Goal: Task Accomplishment & Management: Complete application form

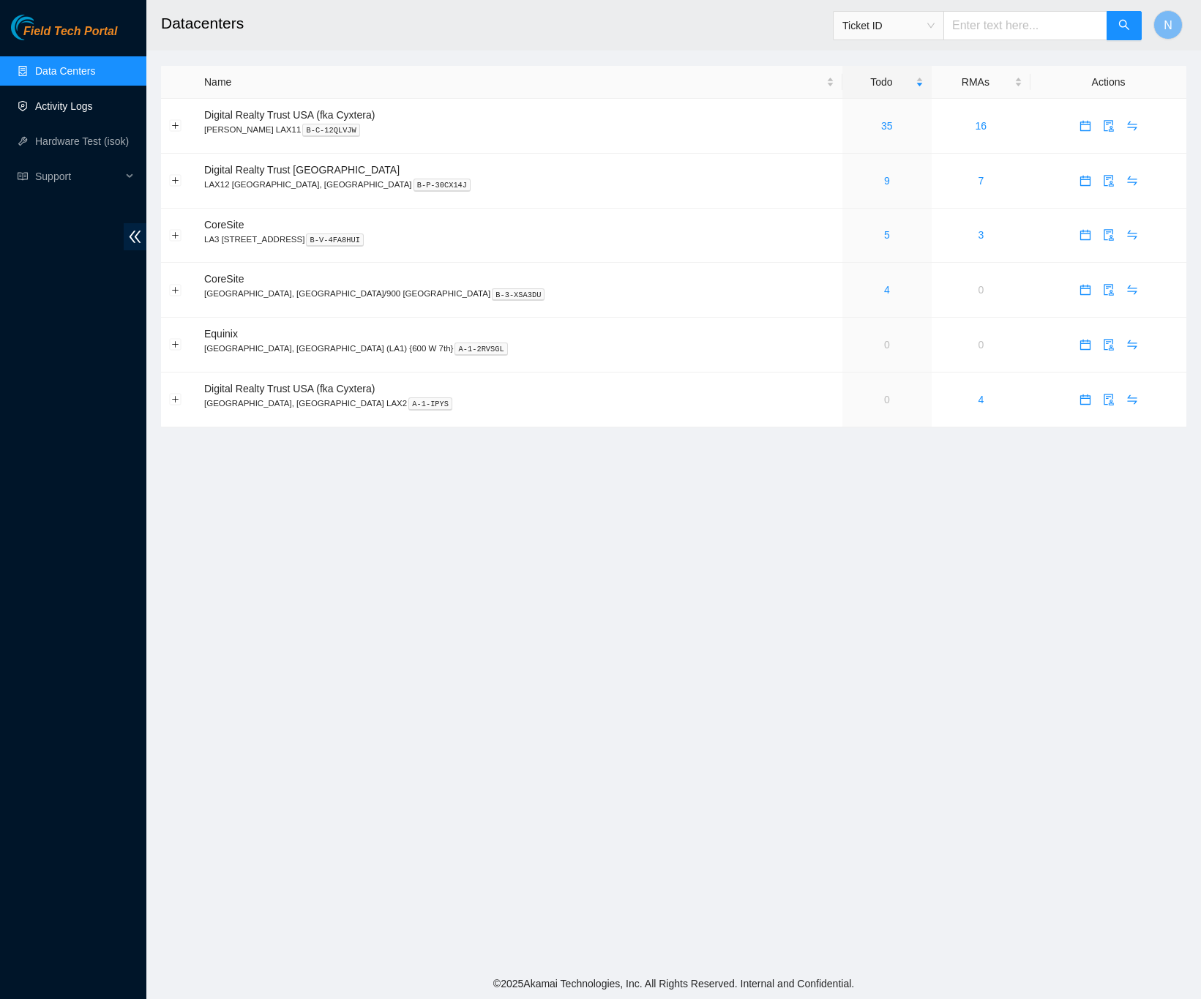
click at [75, 102] on link "Activity Logs" at bounding box center [64, 106] width 58 height 12
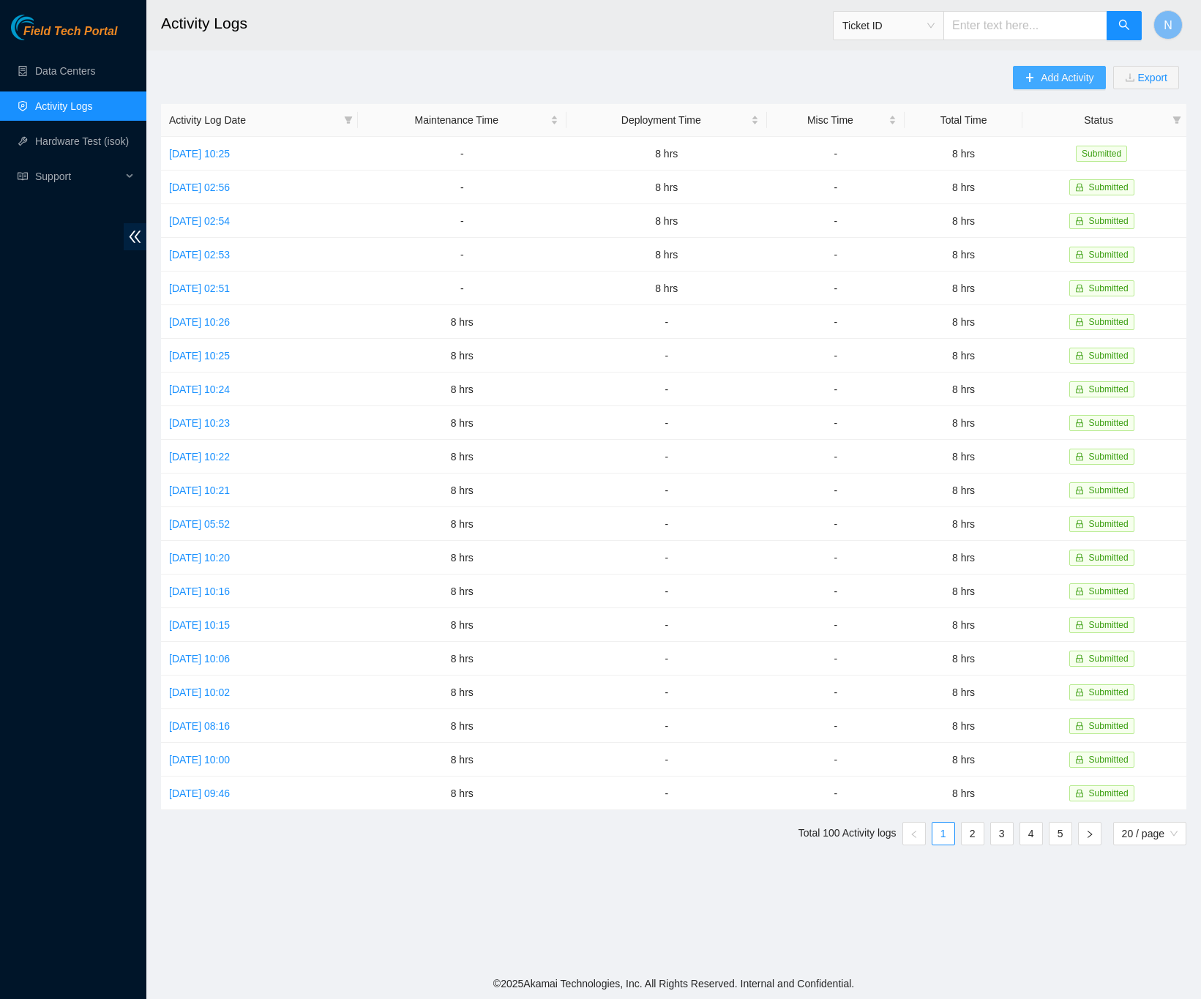
click at [1075, 80] on span "Add Activity" at bounding box center [1067, 78] width 53 height 16
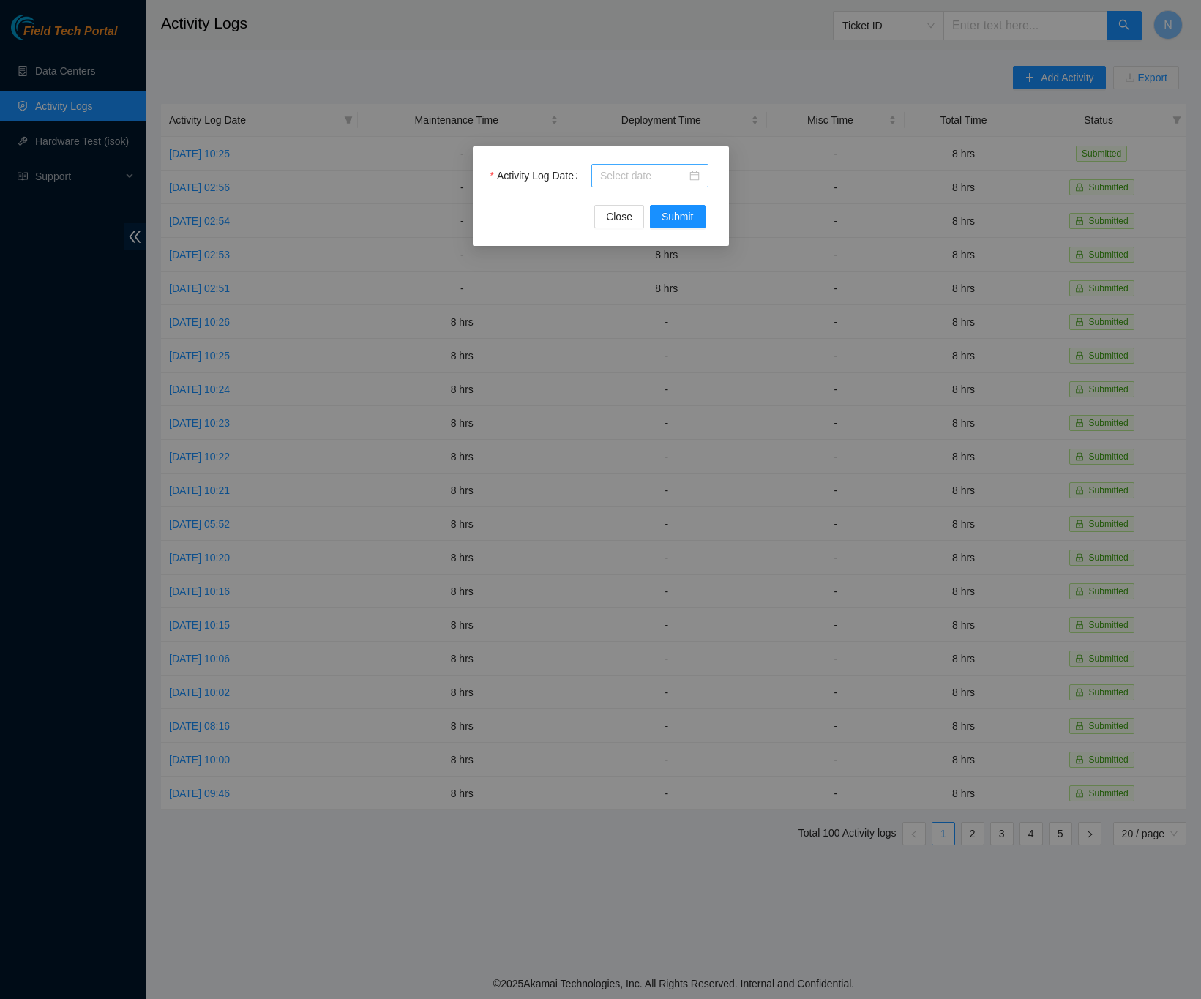
click at [696, 176] on div at bounding box center [650, 176] width 100 height 16
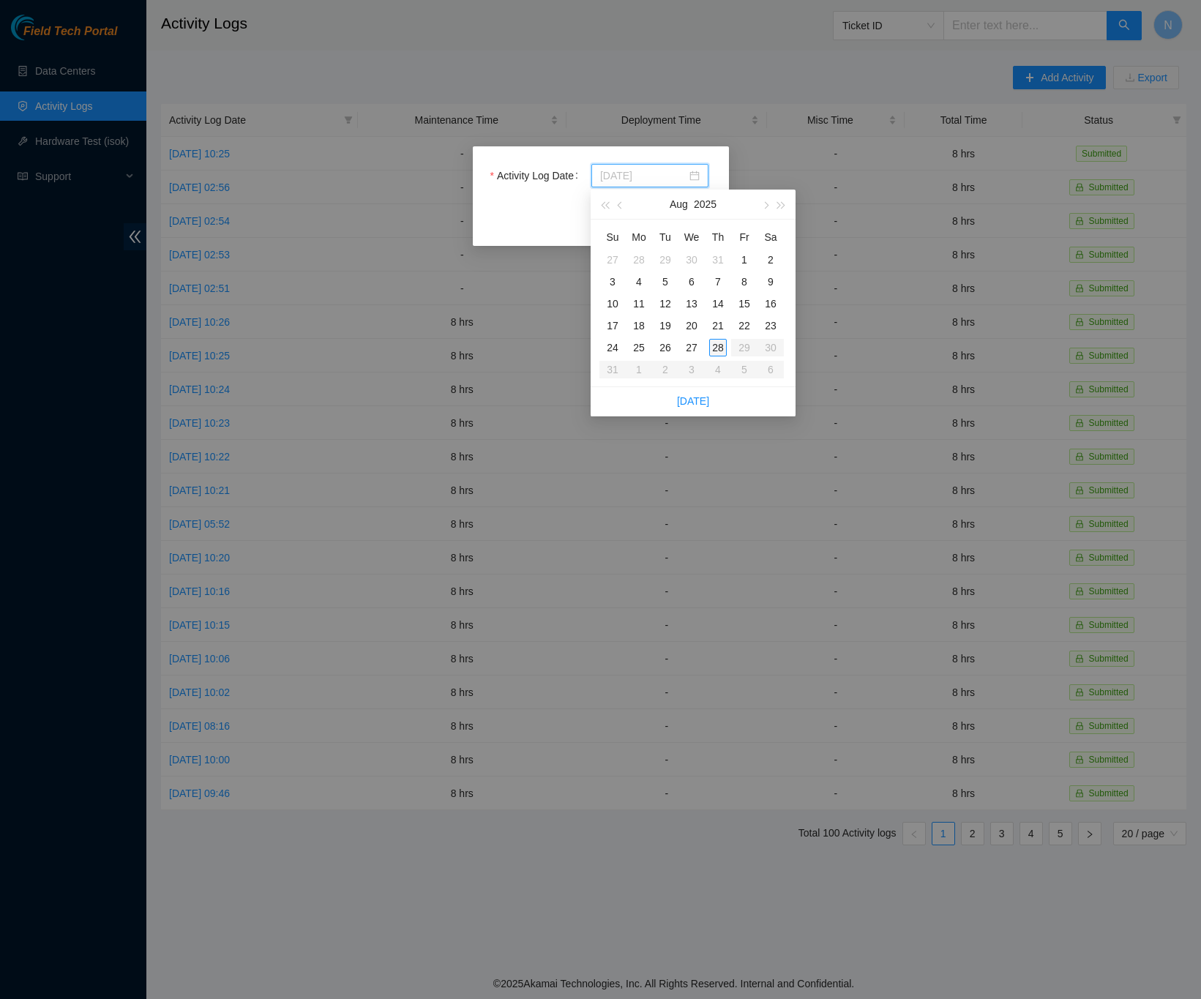
type input "[DATE]"
click at [639, 349] on div "25" at bounding box center [639, 348] width 18 height 18
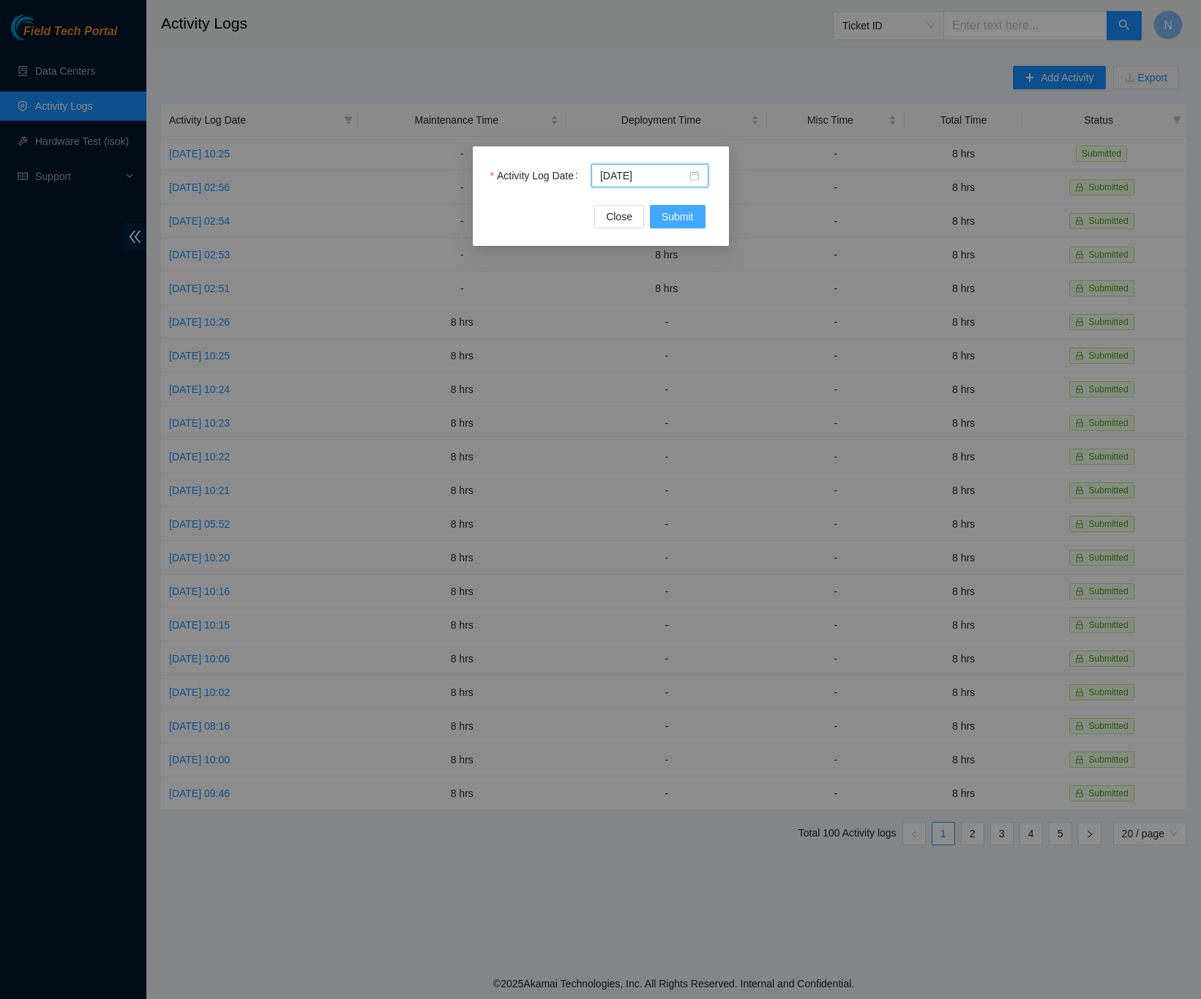
click at [695, 216] on button "Submit" at bounding box center [678, 216] width 56 height 23
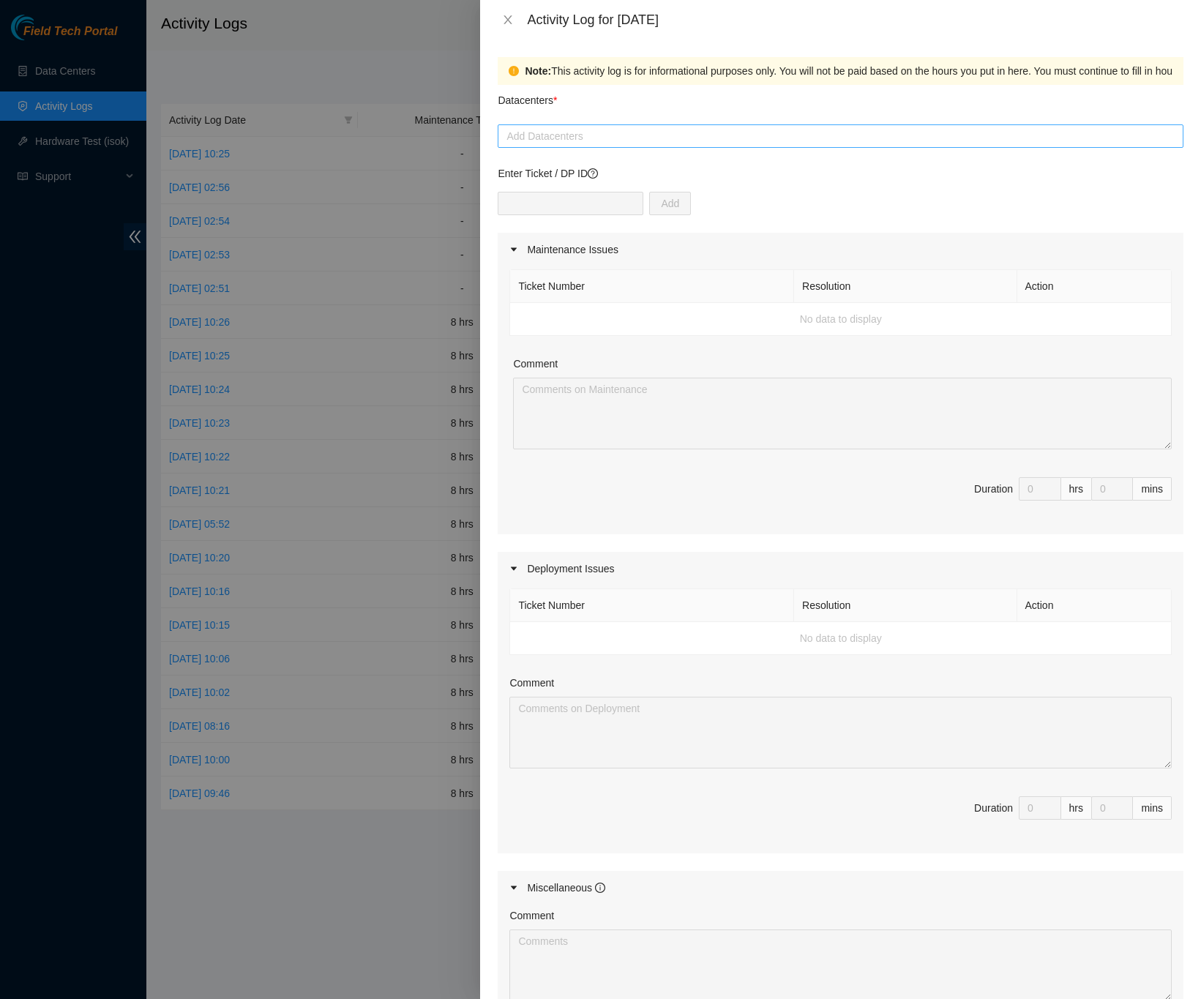
click at [521, 135] on div at bounding box center [840, 136] width 679 height 18
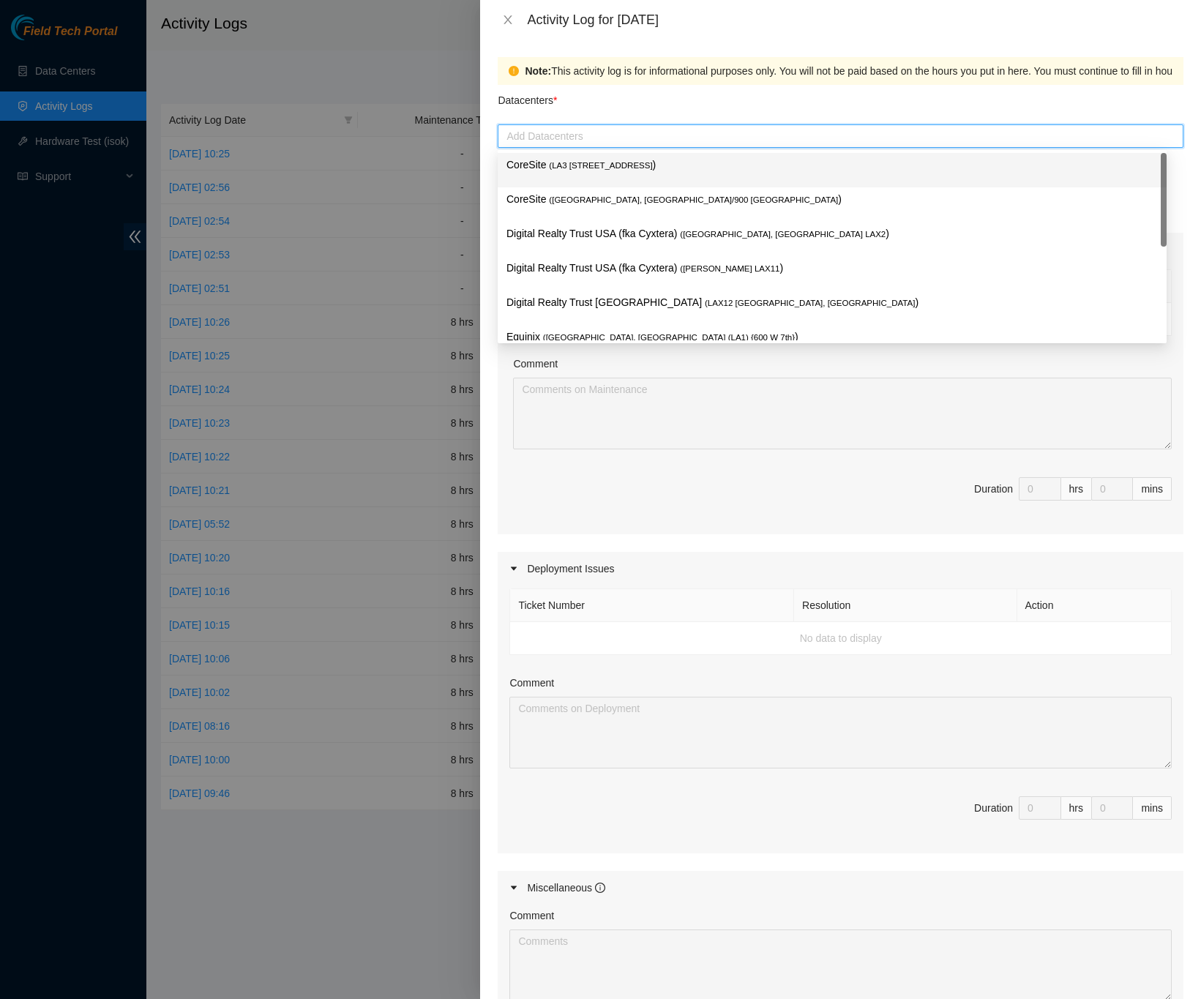
click at [536, 165] on p "CoreSite ( LA3 [STREET_ADDRESS] )" at bounding box center [833, 165] width 652 height 17
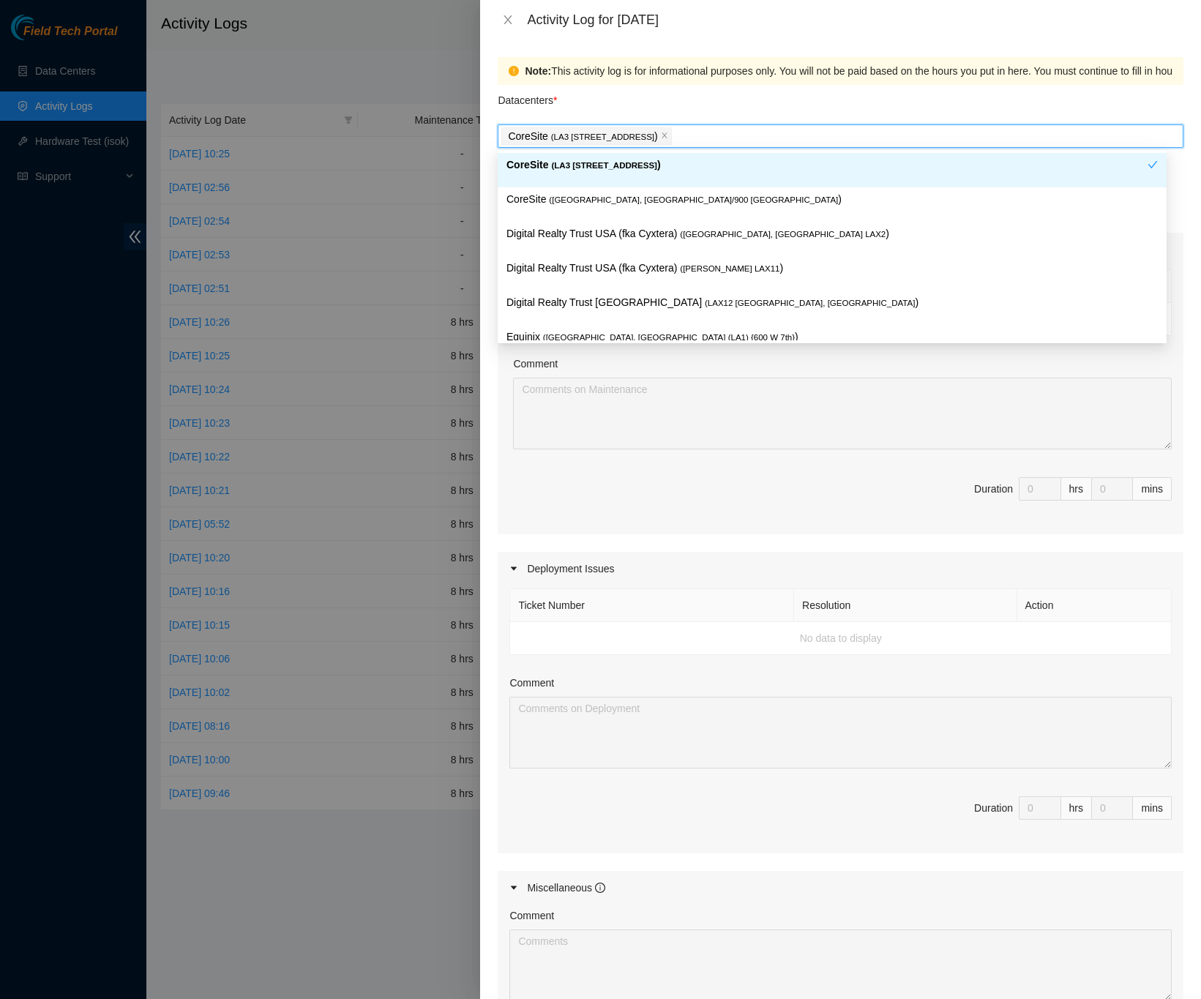
click at [1179, 168] on div "Note: This activity log is for informational purposes only. You will not be pai…" at bounding box center [840, 520] width 721 height 960
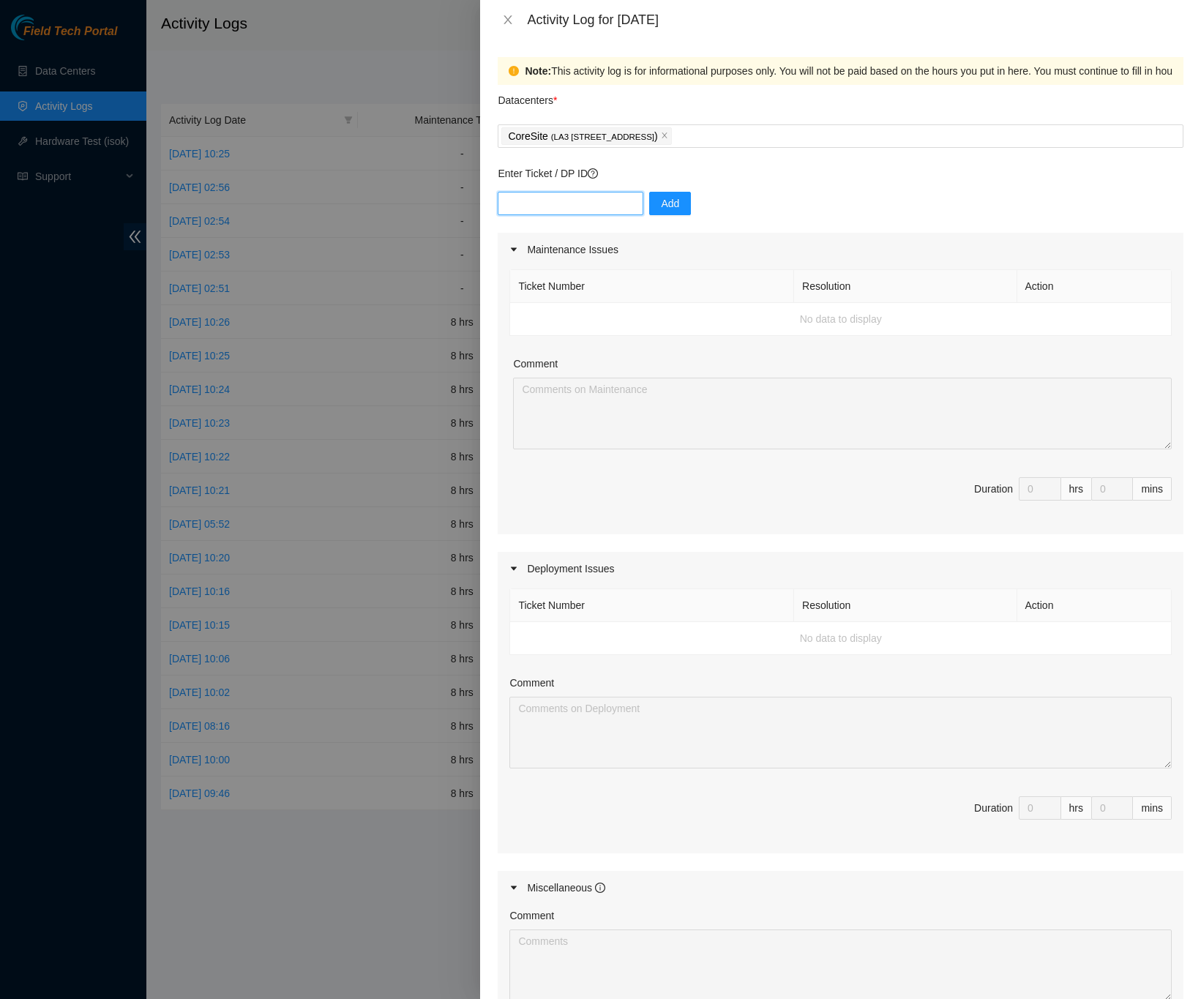
click at [508, 198] on input "text" at bounding box center [571, 203] width 146 height 23
type input "DP79405"
click at [661, 209] on span "Add" at bounding box center [670, 203] width 18 height 16
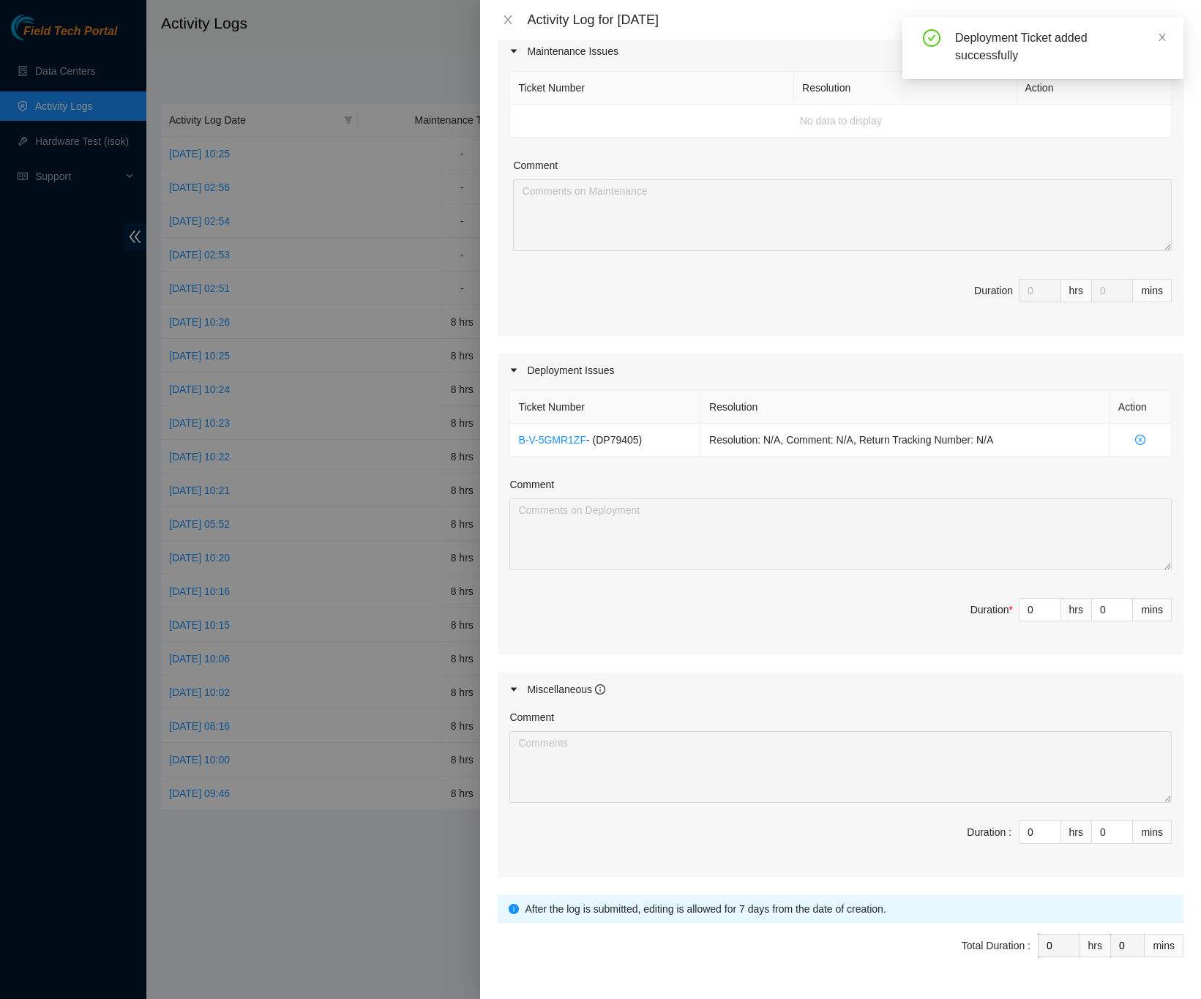
scroll to position [220, 0]
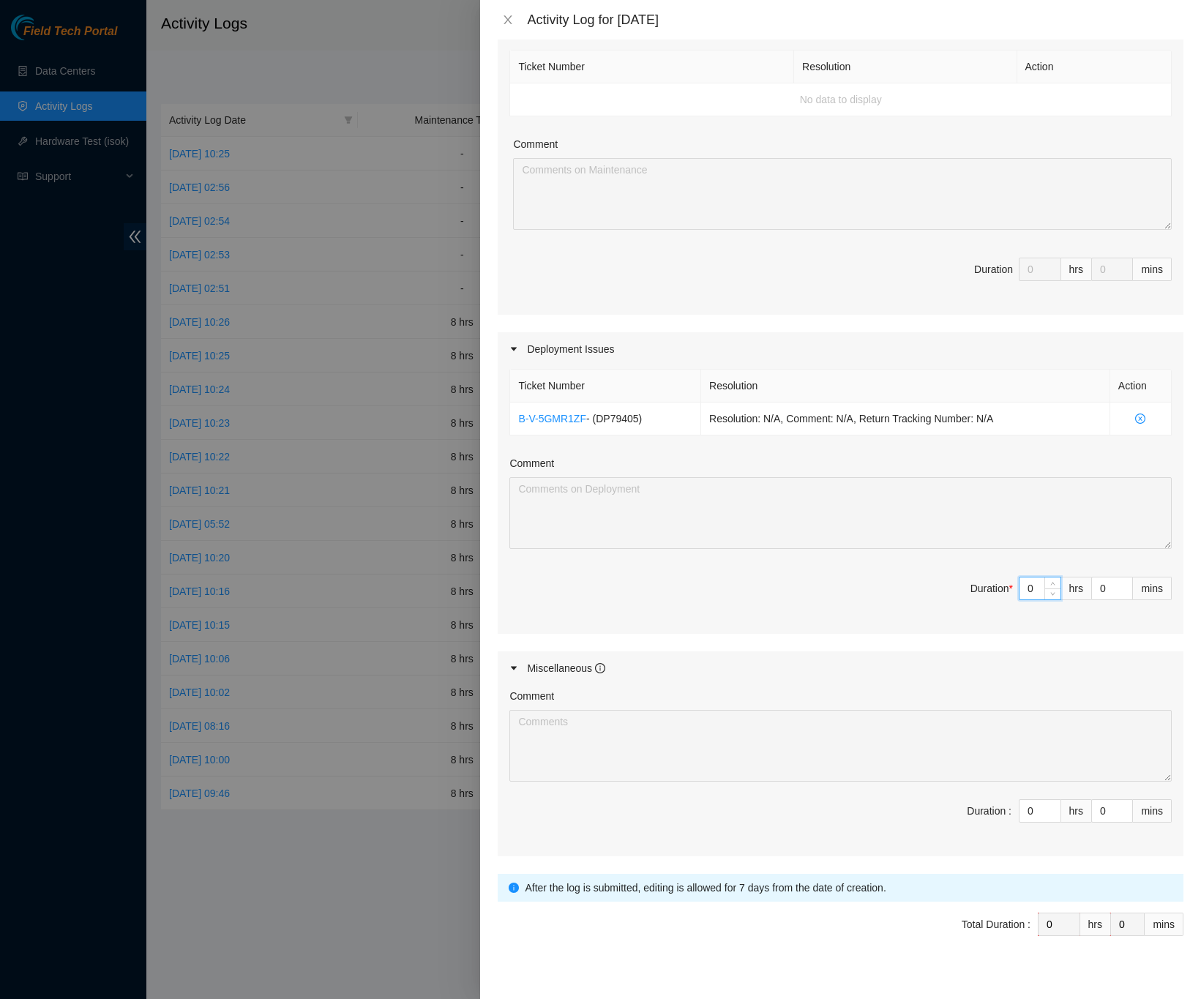
click at [1021, 592] on input "0" at bounding box center [1040, 589] width 41 height 22
type input "8"
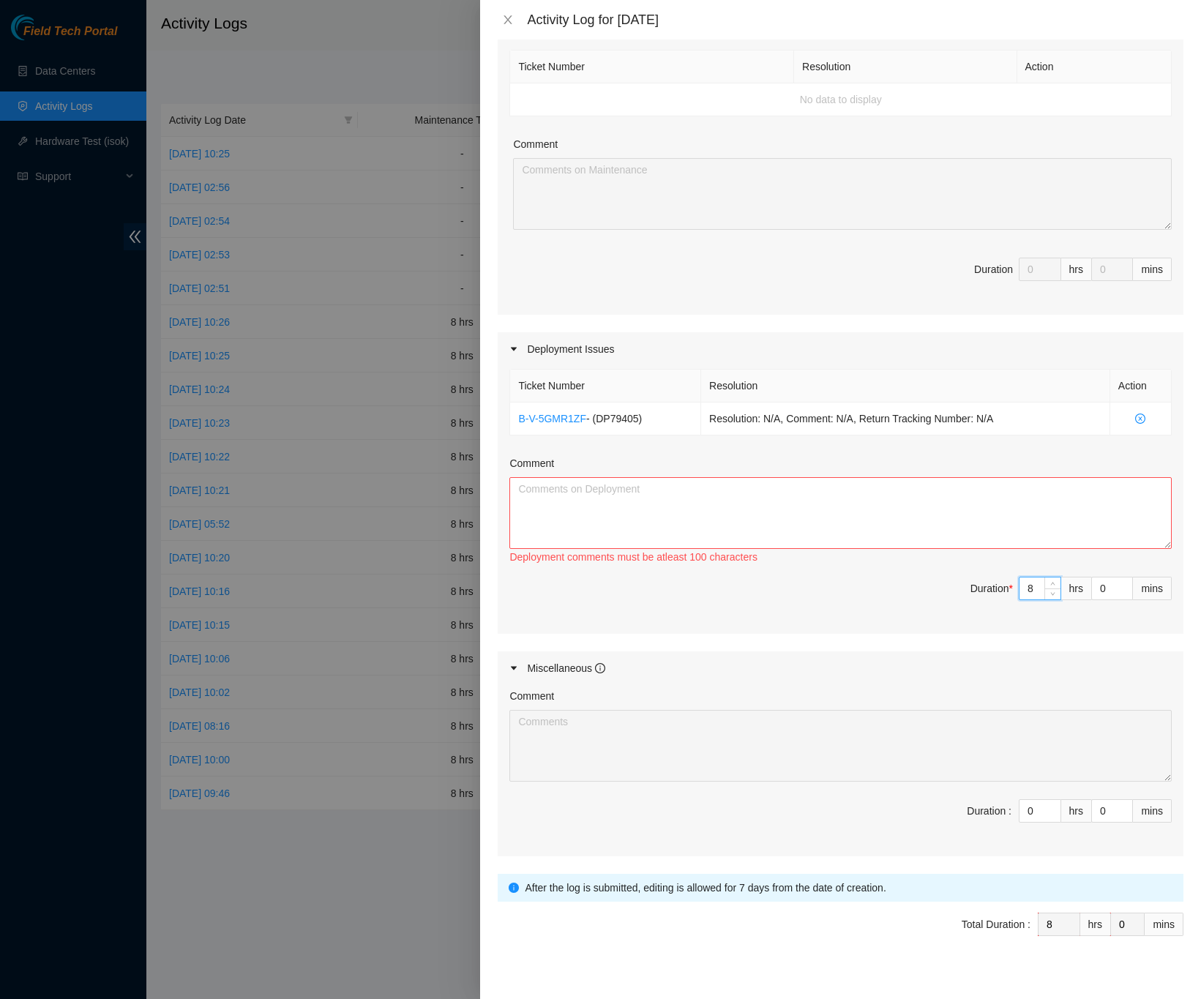
type input "8"
click at [718, 501] on textarea "Comment" at bounding box center [841, 513] width 663 height 72
click at [617, 497] on textarea "Comment" at bounding box center [841, 513] width 663 height 72
paste textarea "DP79405 -Racked and cabled servers in LA3B-318 -Ran and secured console and mgm…"
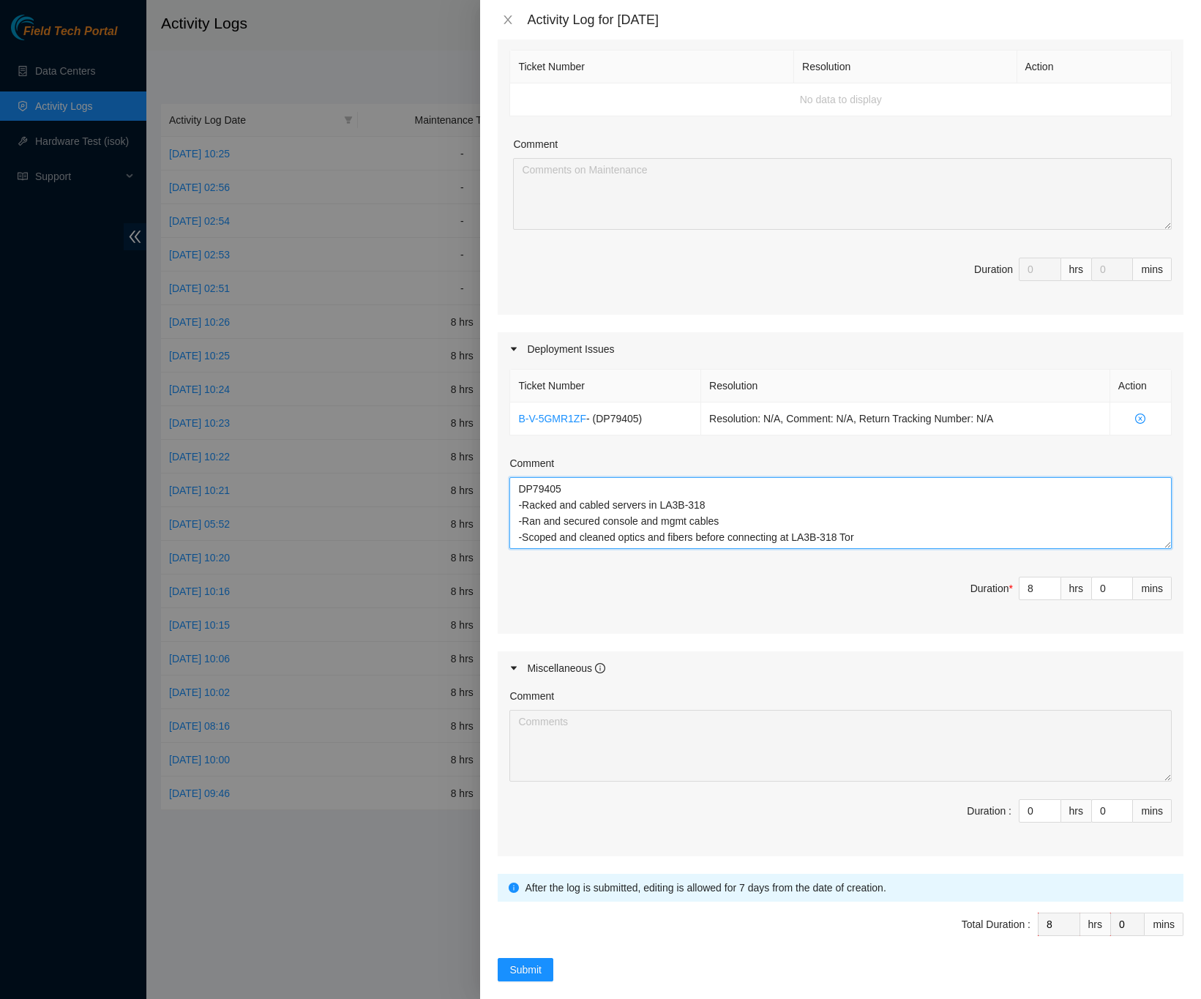
type textarea "DP79405 -Racked and cabled servers in LA3B-318 -Ran and secured console and mgm…"
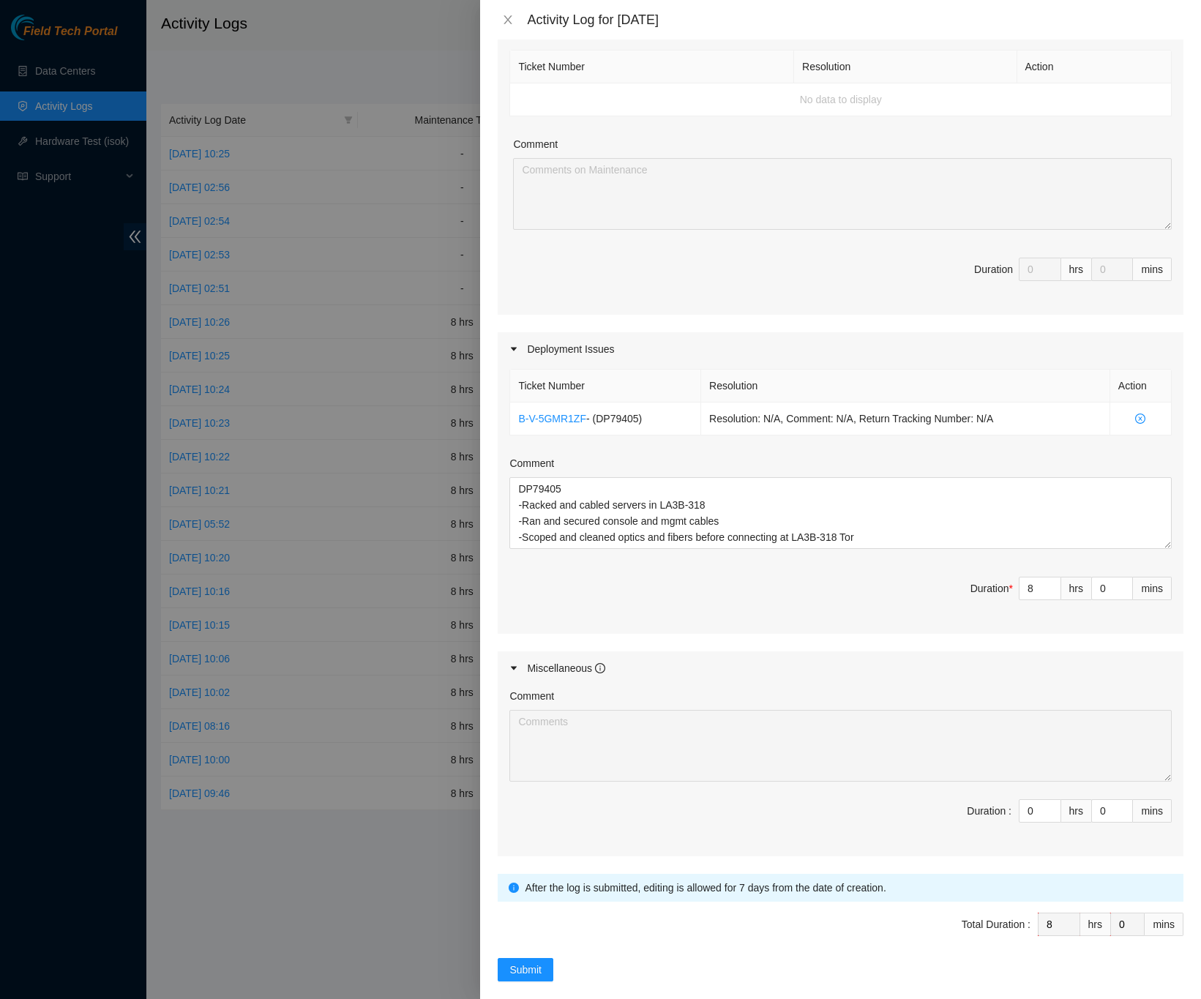
click at [1176, 564] on div "Note: This activity log is for informational purposes only. You will not be pai…" at bounding box center [840, 520] width 721 height 960
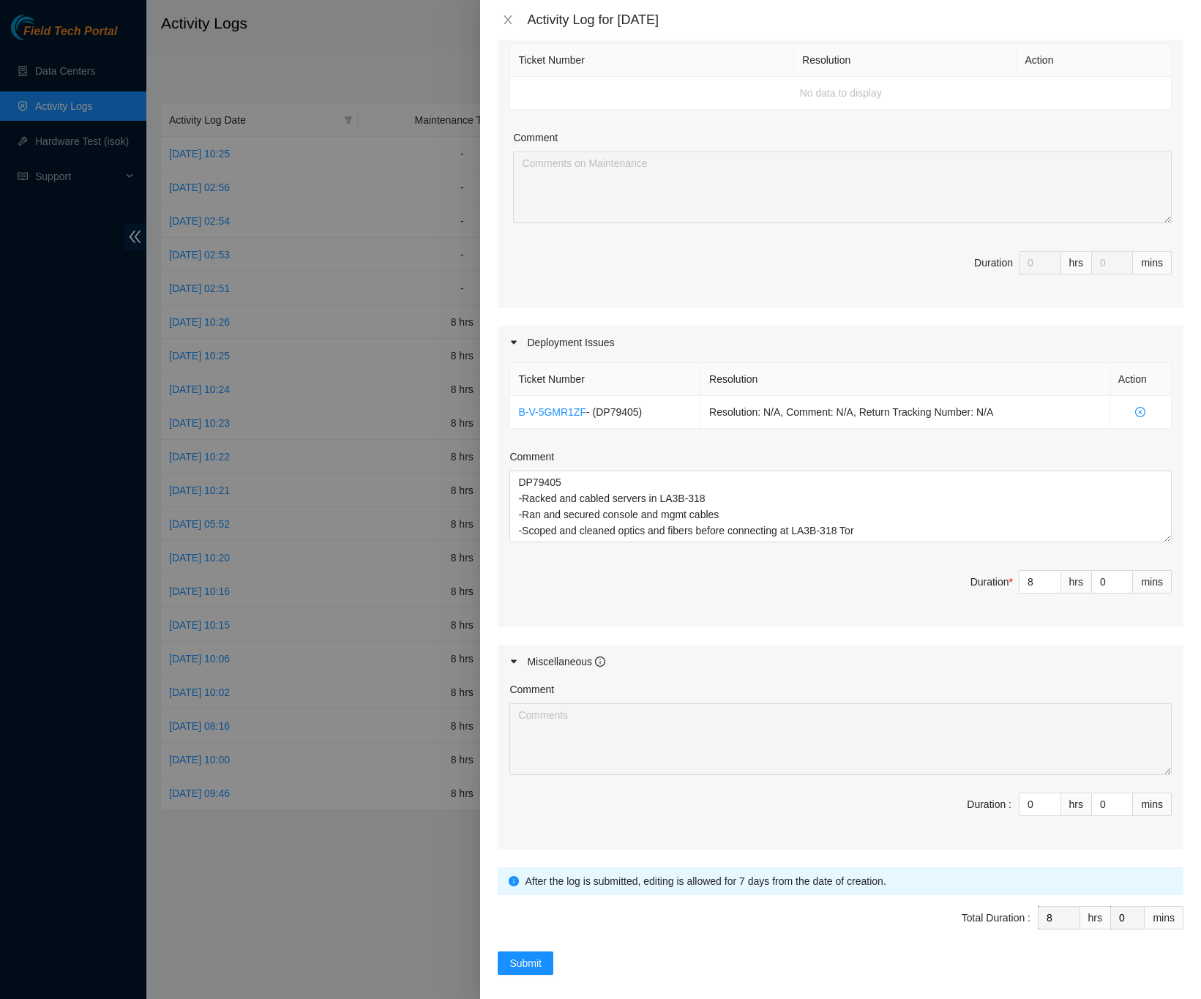
scroll to position [244, 0]
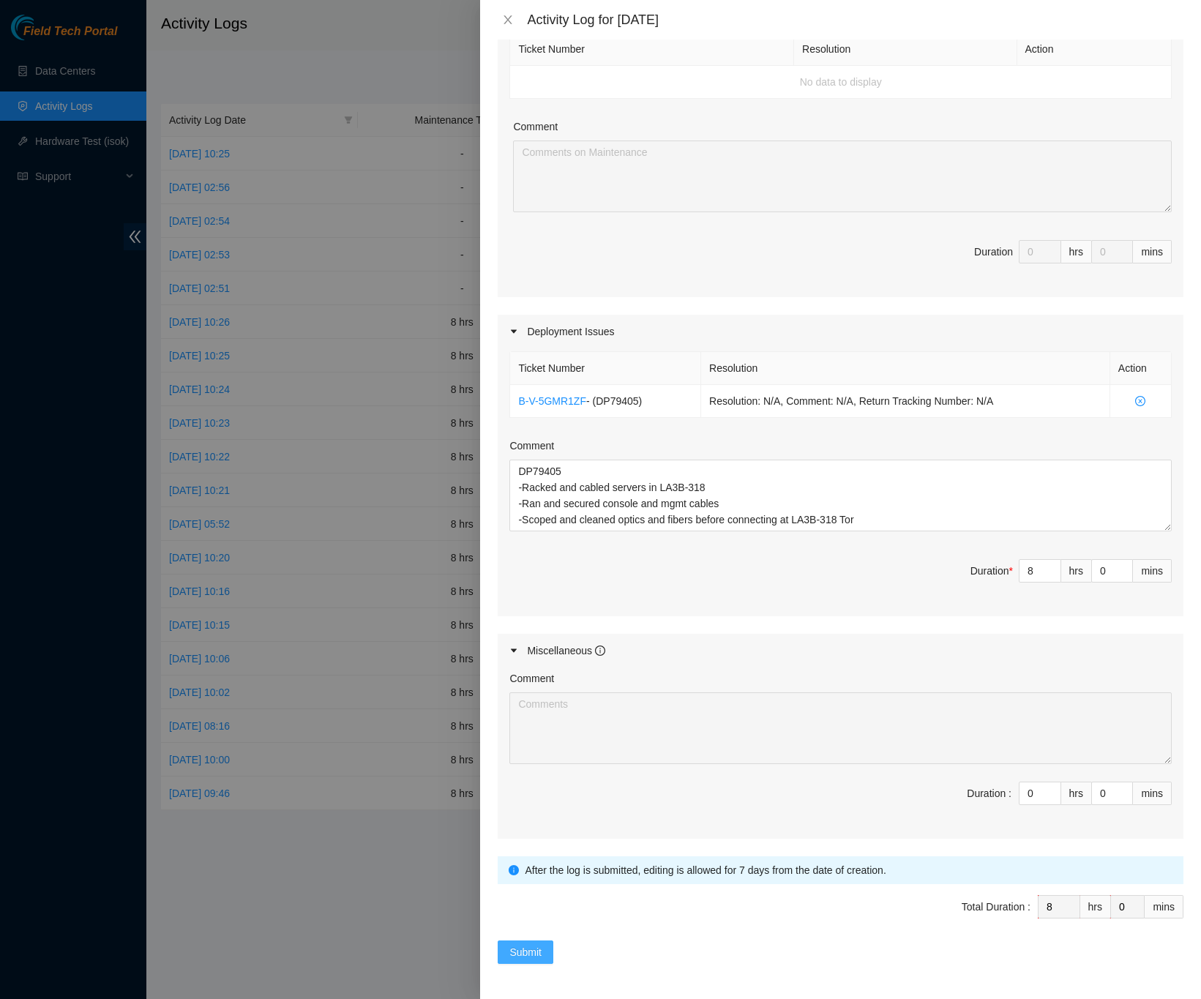
click at [523, 942] on button "Submit" at bounding box center [526, 952] width 56 height 23
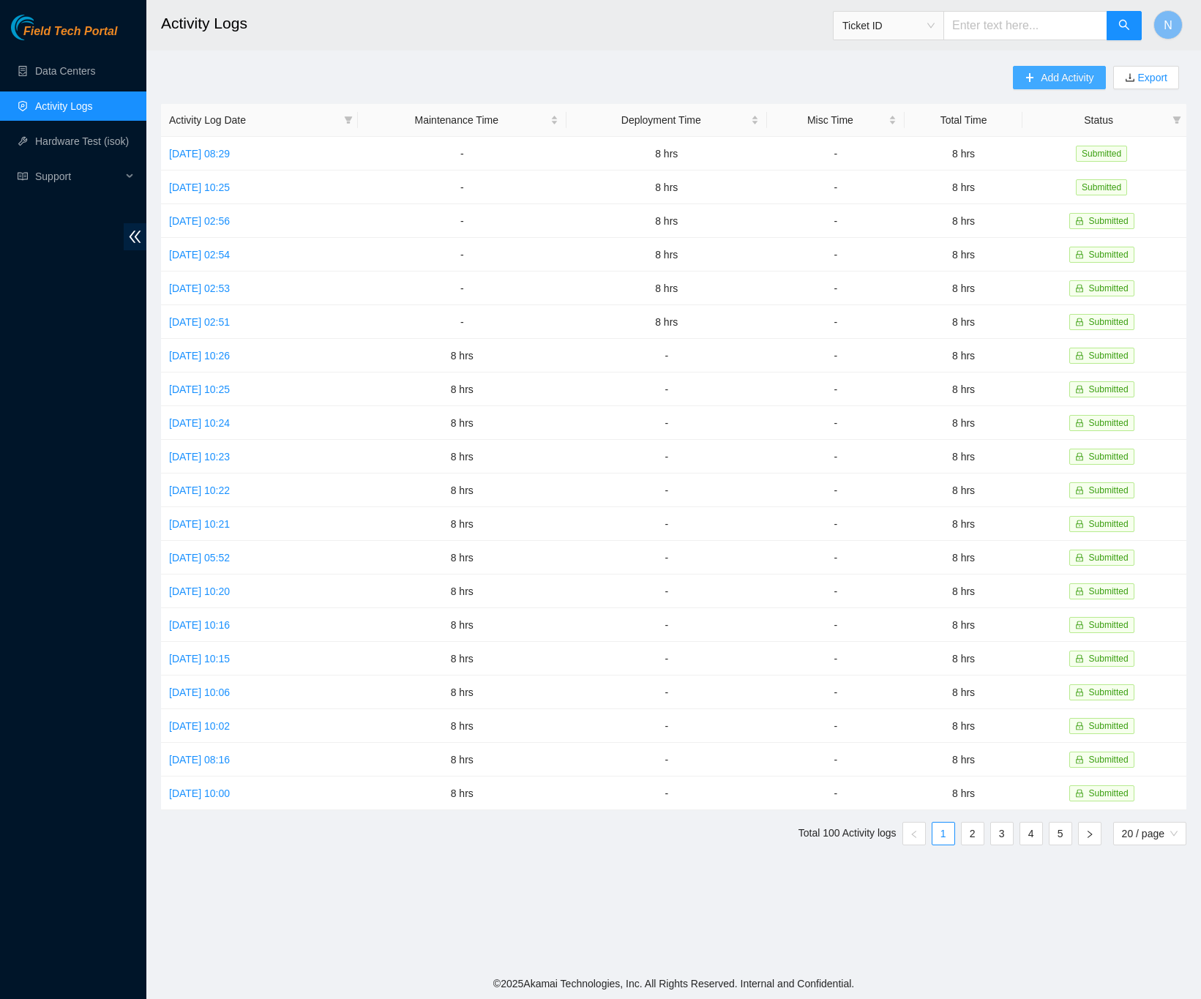
click at [1037, 84] on button "Add Activity" at bounding box center [1059, 77] width 92 height 23
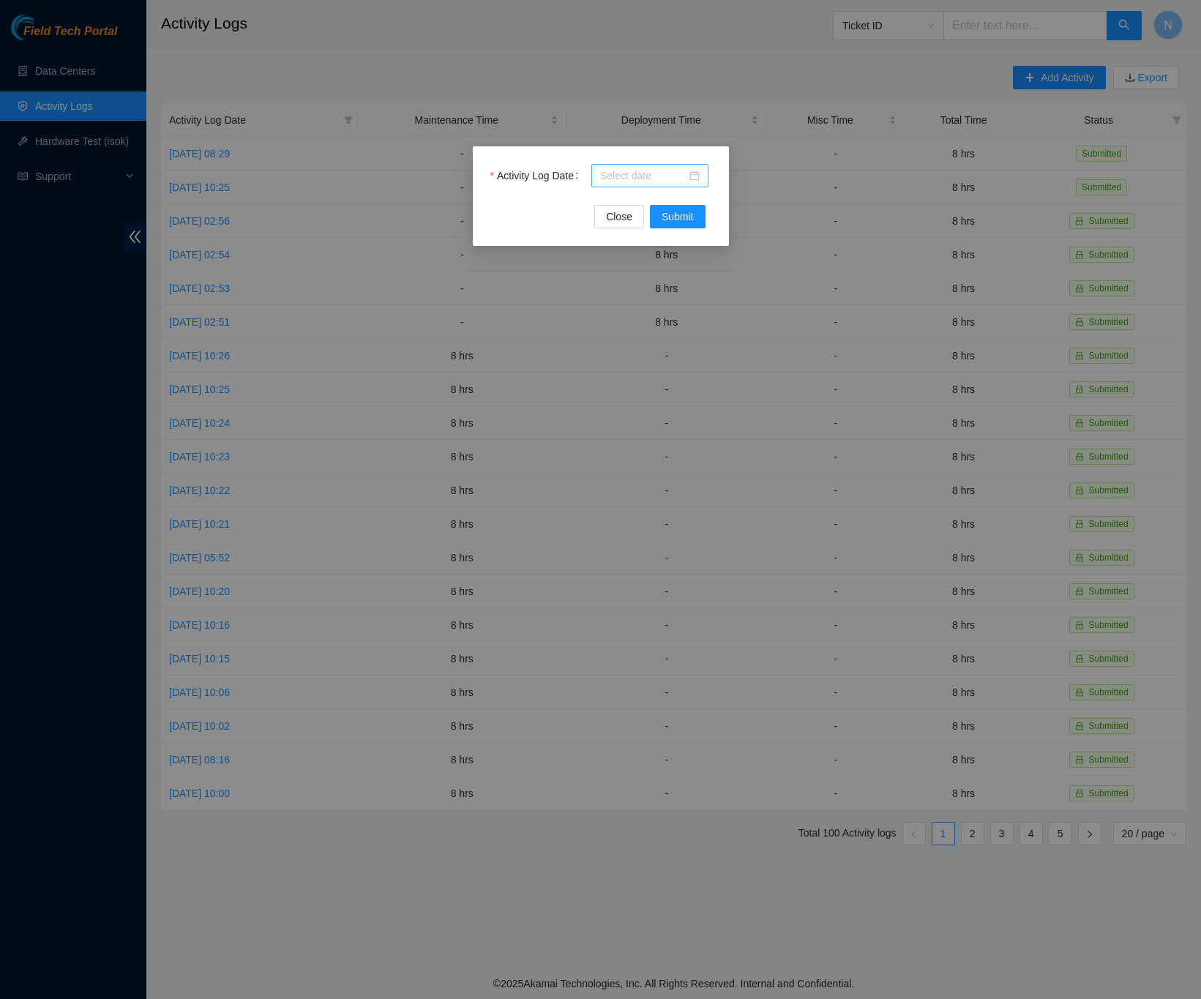
click at [693, 178] on div at bounding box center [650, 176] width 100 height 16
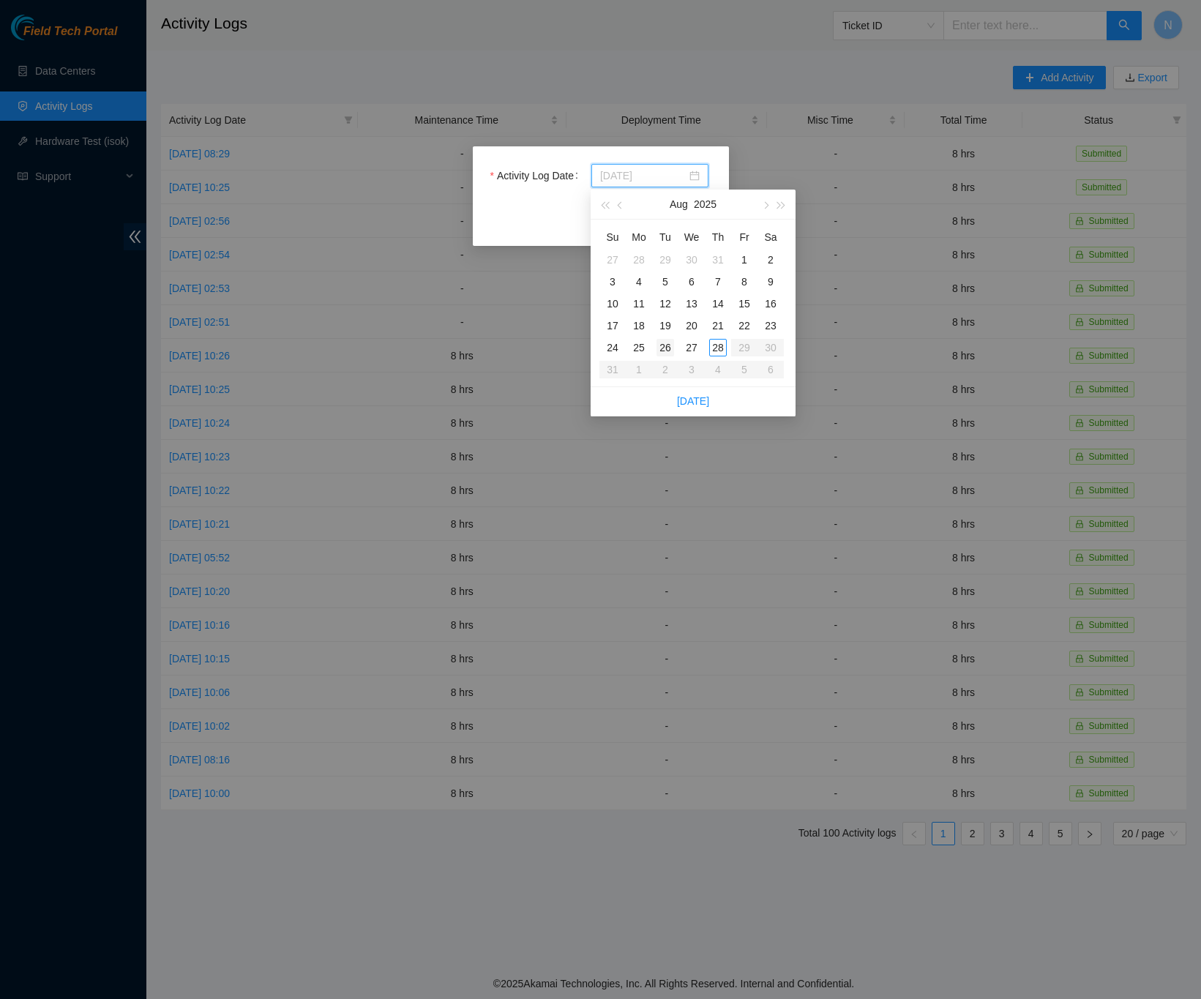
type input "[DATE]"
click at [665, 348] on div "26" at bounding box center [666, 348] width 18 height 18
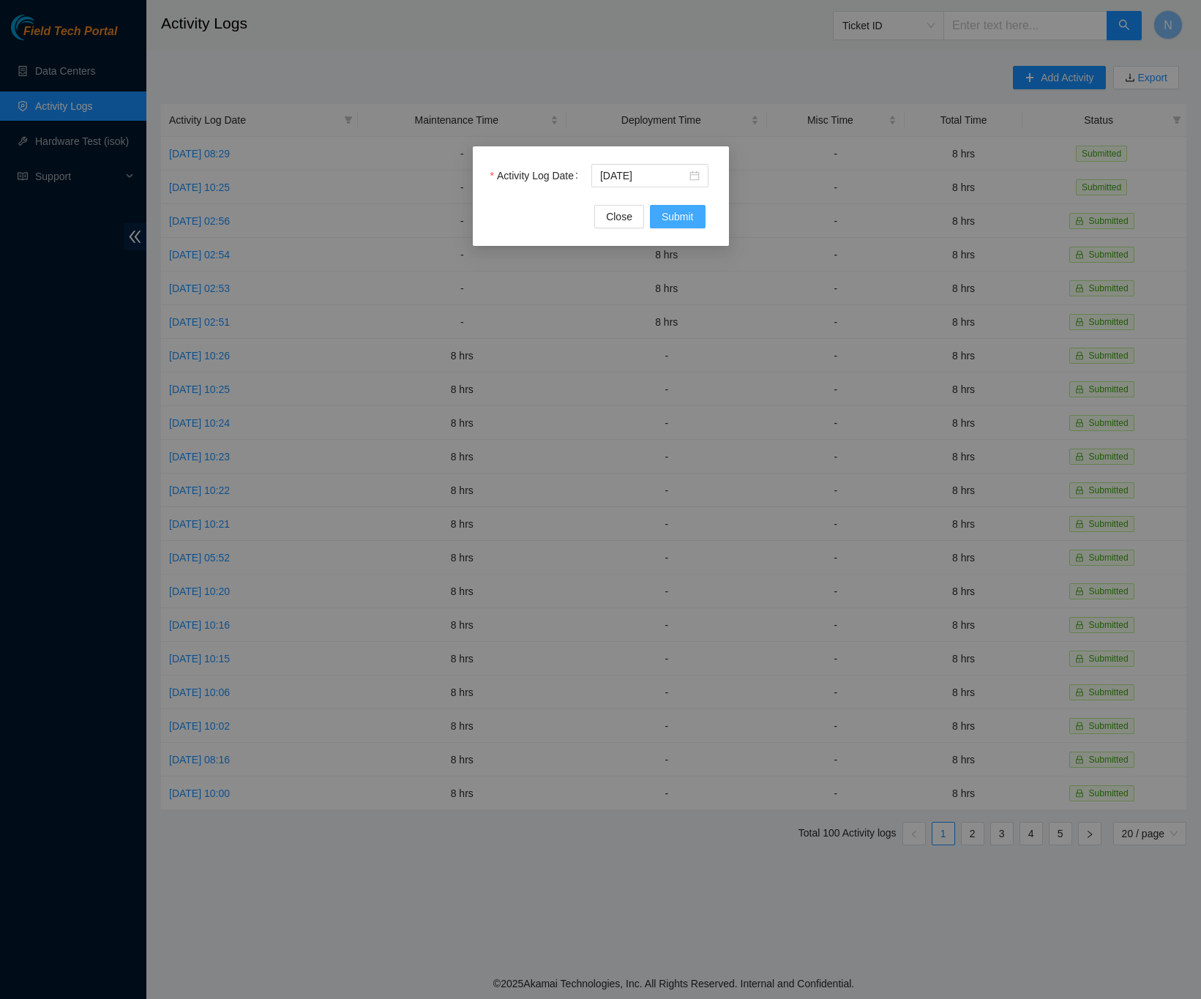
click at [699, 209] on button "Submit" at bounding box center [678, 216] width 56 height 23
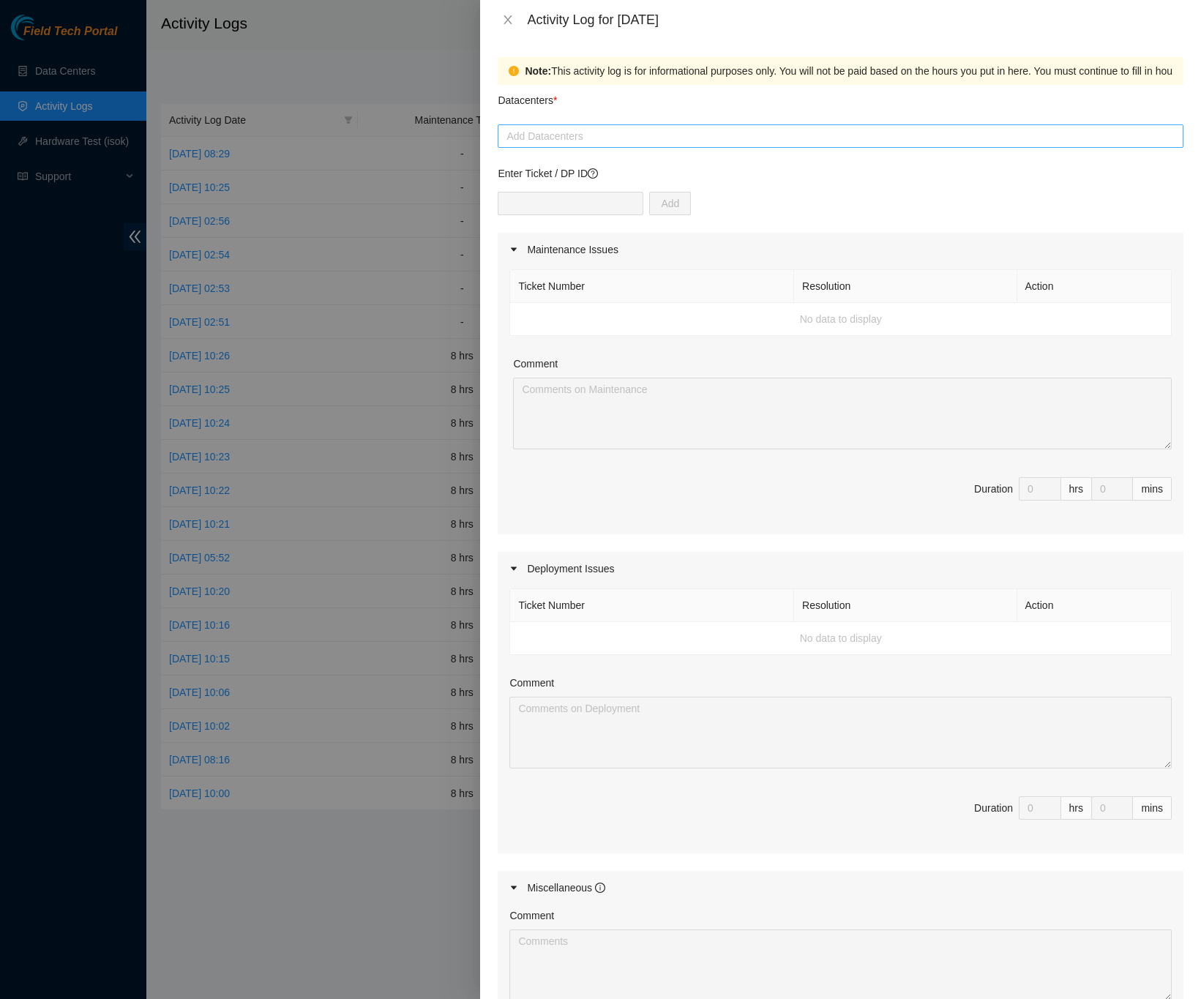
click at [600, 141] on div at bounding box center [840, 136] width 679 height 18
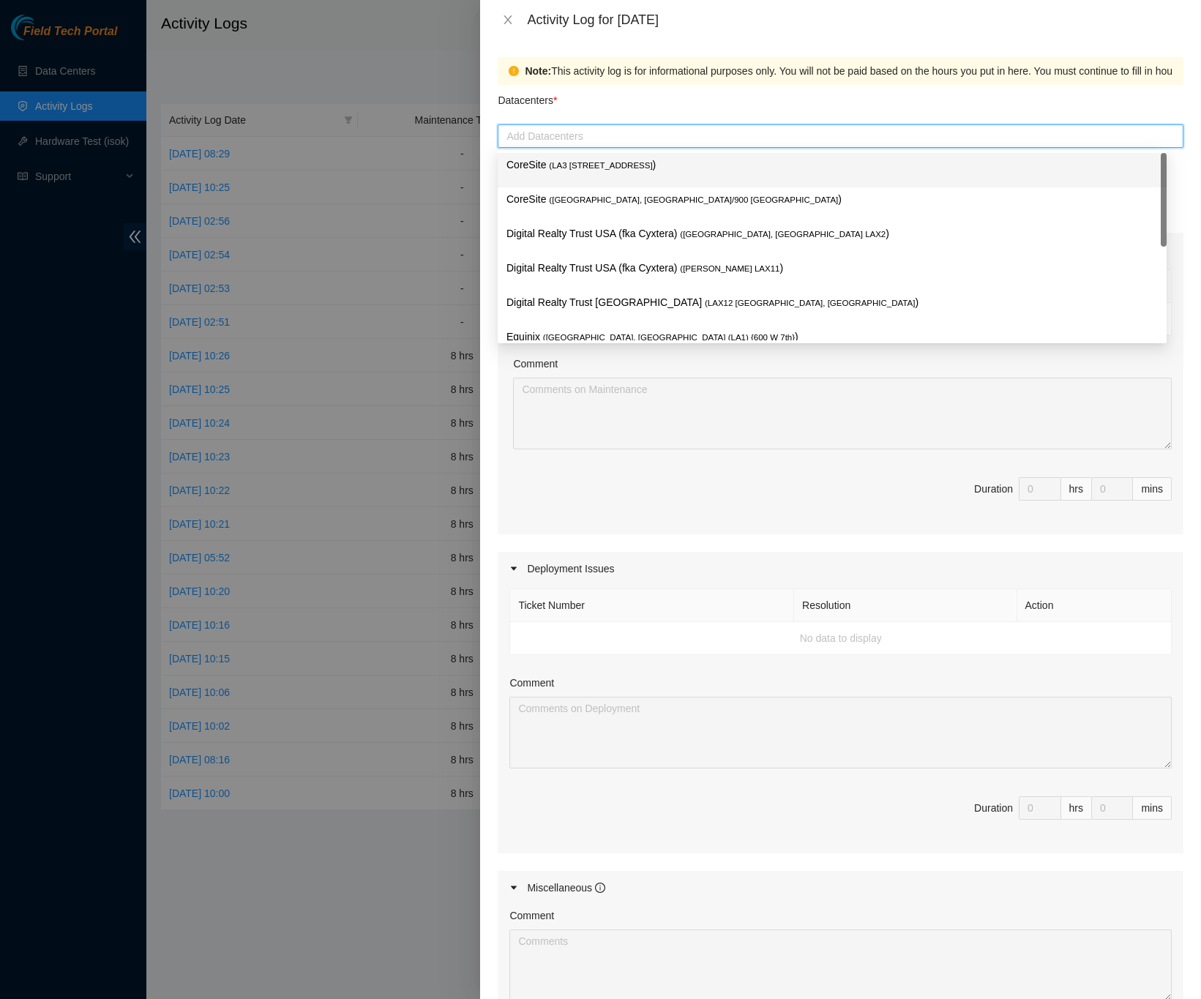
click at [613, 163] on span "( LA3 [STREET_ADDRESS]" at bounding box center [600, 165] width 103 height 9
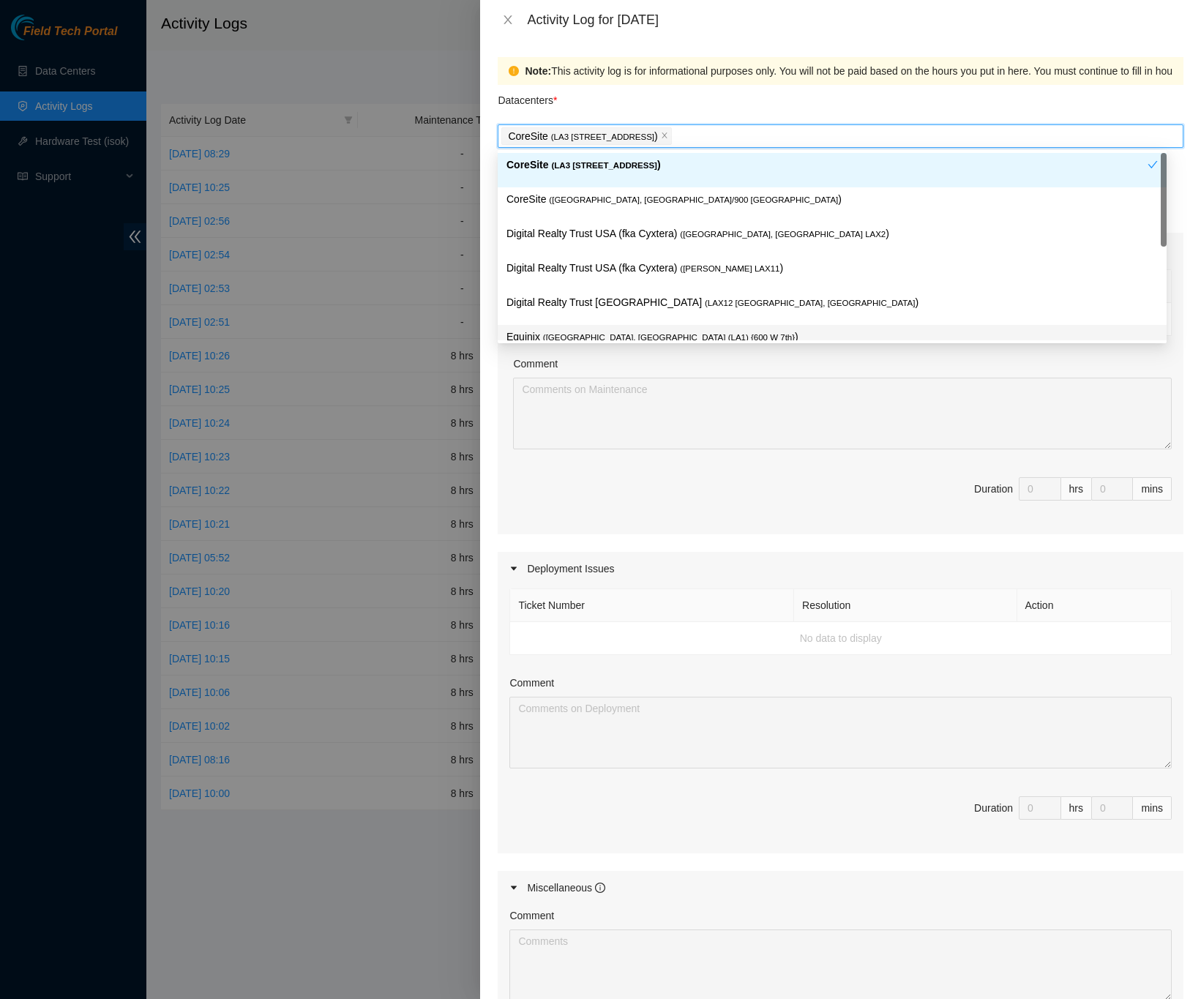
click at [1182, 370] on div "Note: This activity log is for informational purposes only. You will not be pai…" at bounding box center [840, 520] width 721 height 960
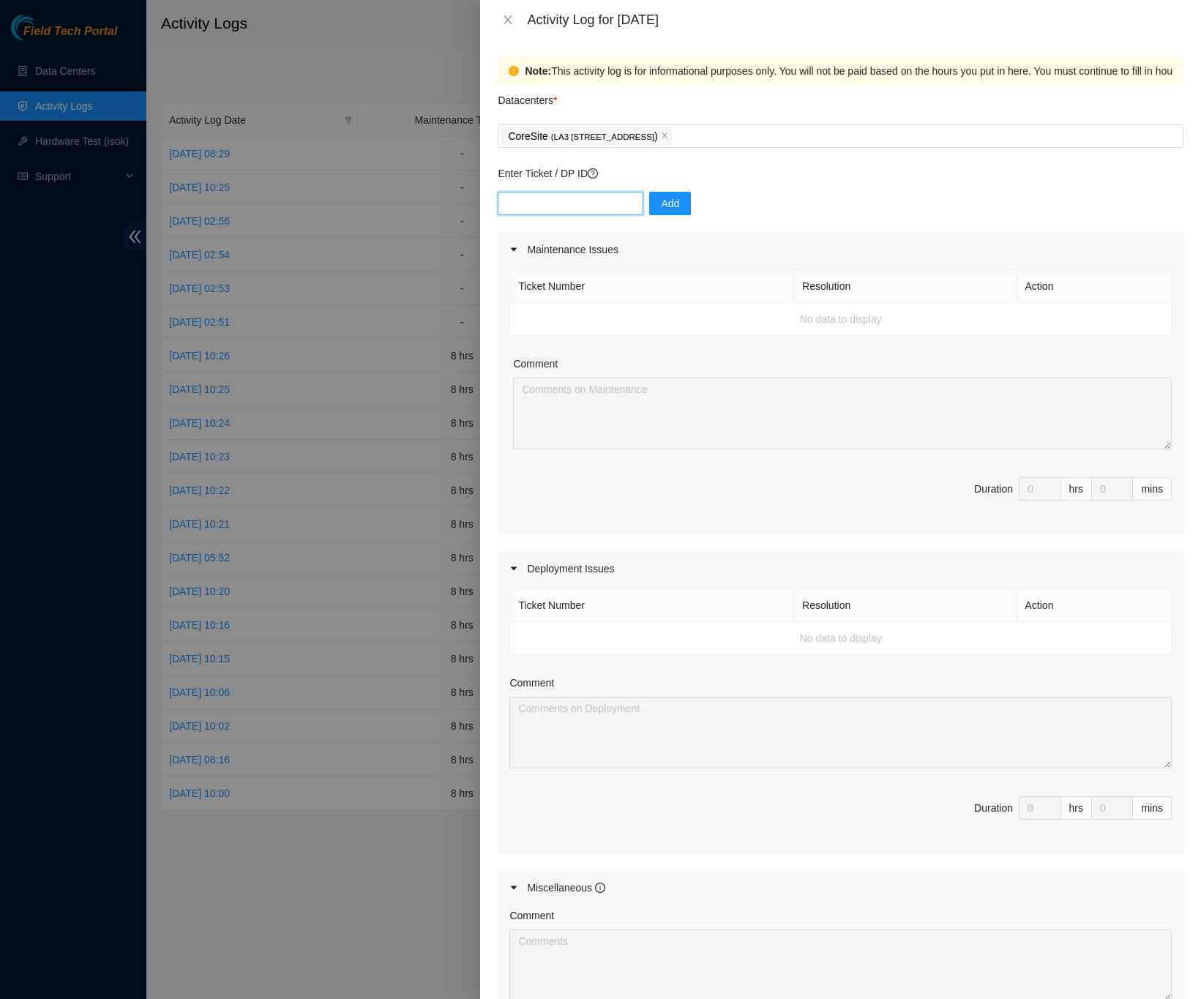
click at [575, 212] on input "text" at bounding box center [571, 203] width 146 height 23
type input "DP79405"
click at [649, 209] on button "Add" at bounding box center [670, 203] width 42 height 23
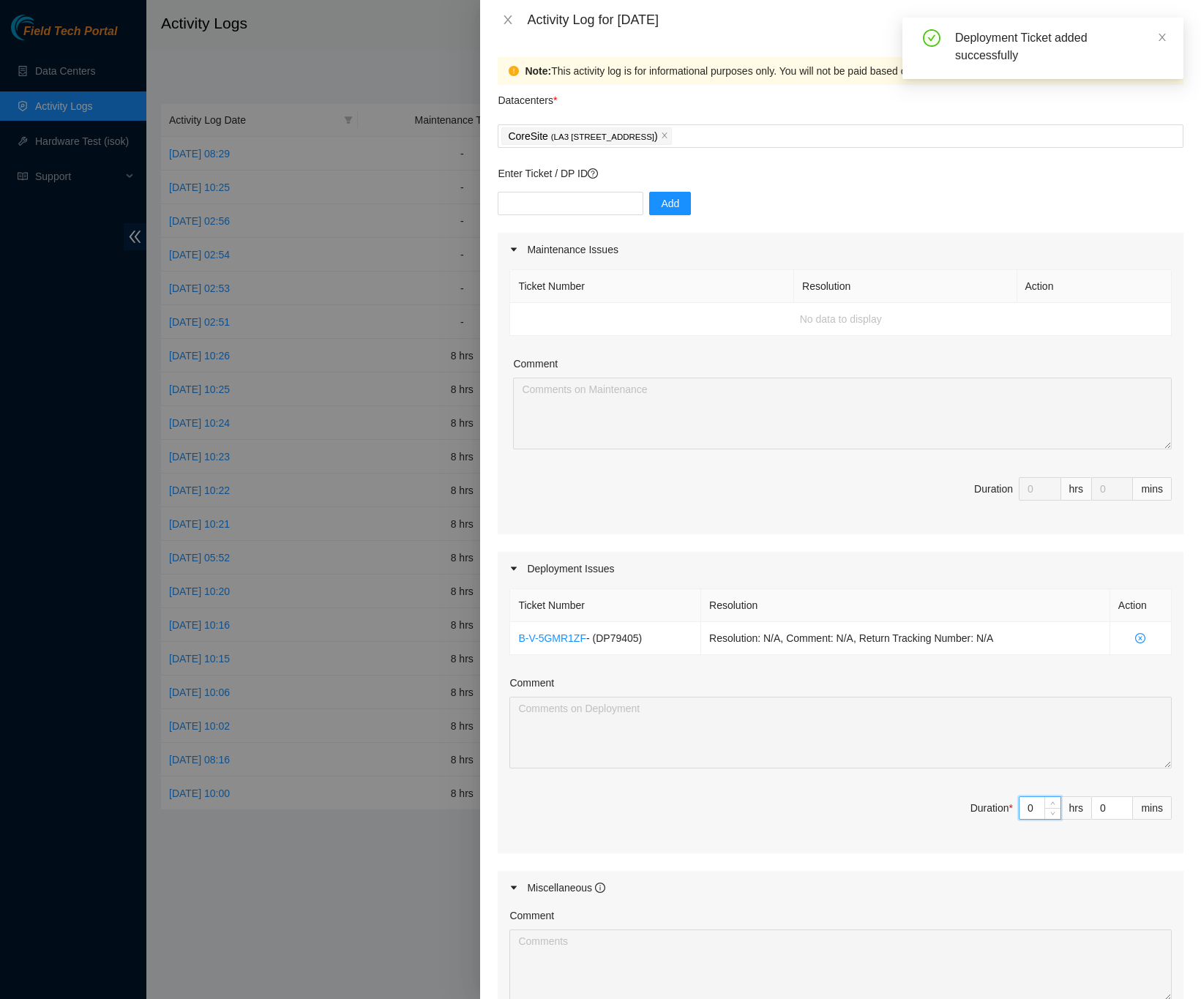
click at [1020, 817] on input "0" at bounding box center [1040, 808] width 41 height 22
type input "8"
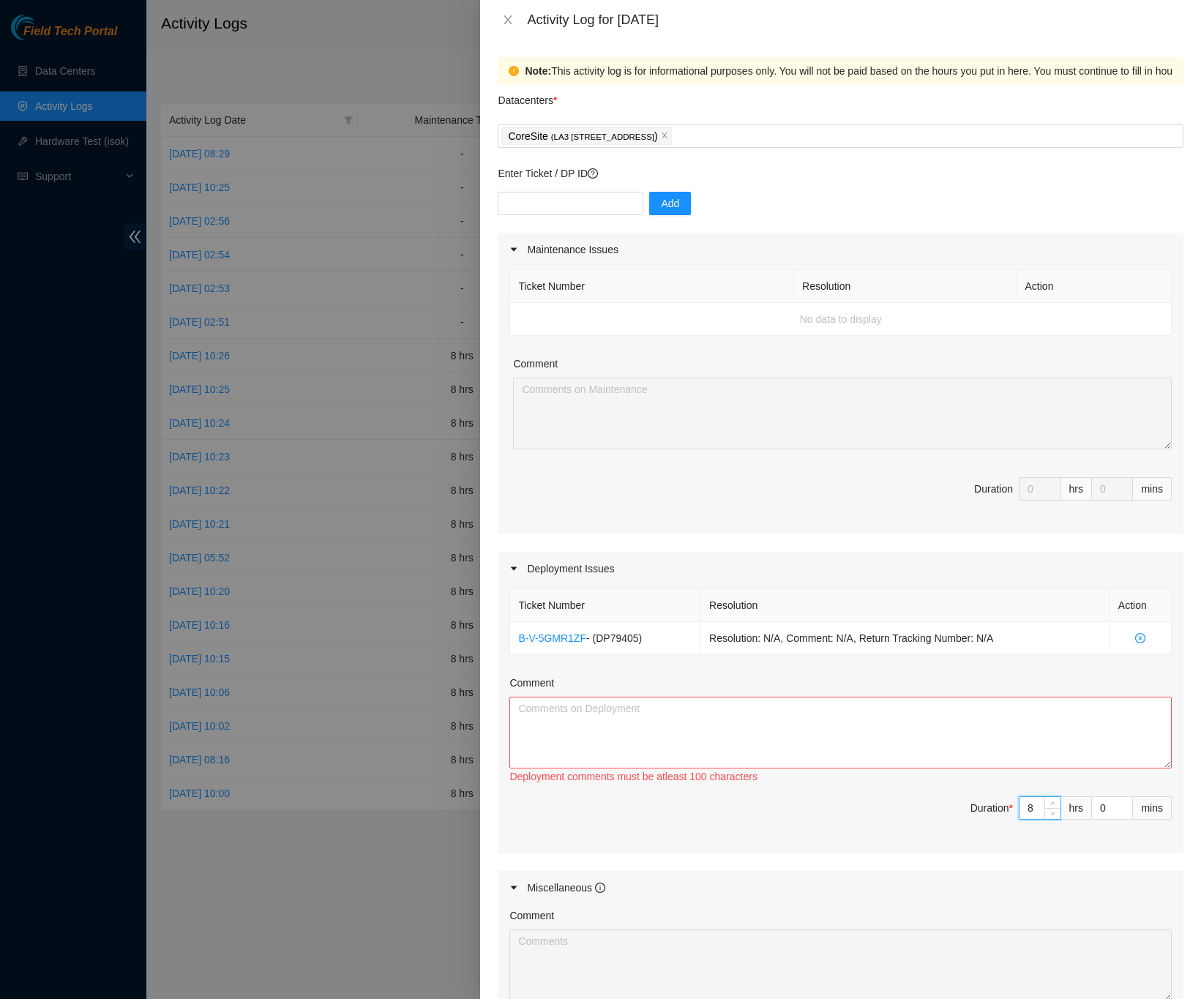
type input "8"
click at [774, 739] on textarea "Comment" at bounding box center [841, 733] width 663 height 72
paste textarea "DP79405 -Ran mgmt-agg fiber from LA3A-418 to LA3A-214 -Scoped, cleaned and conn…"
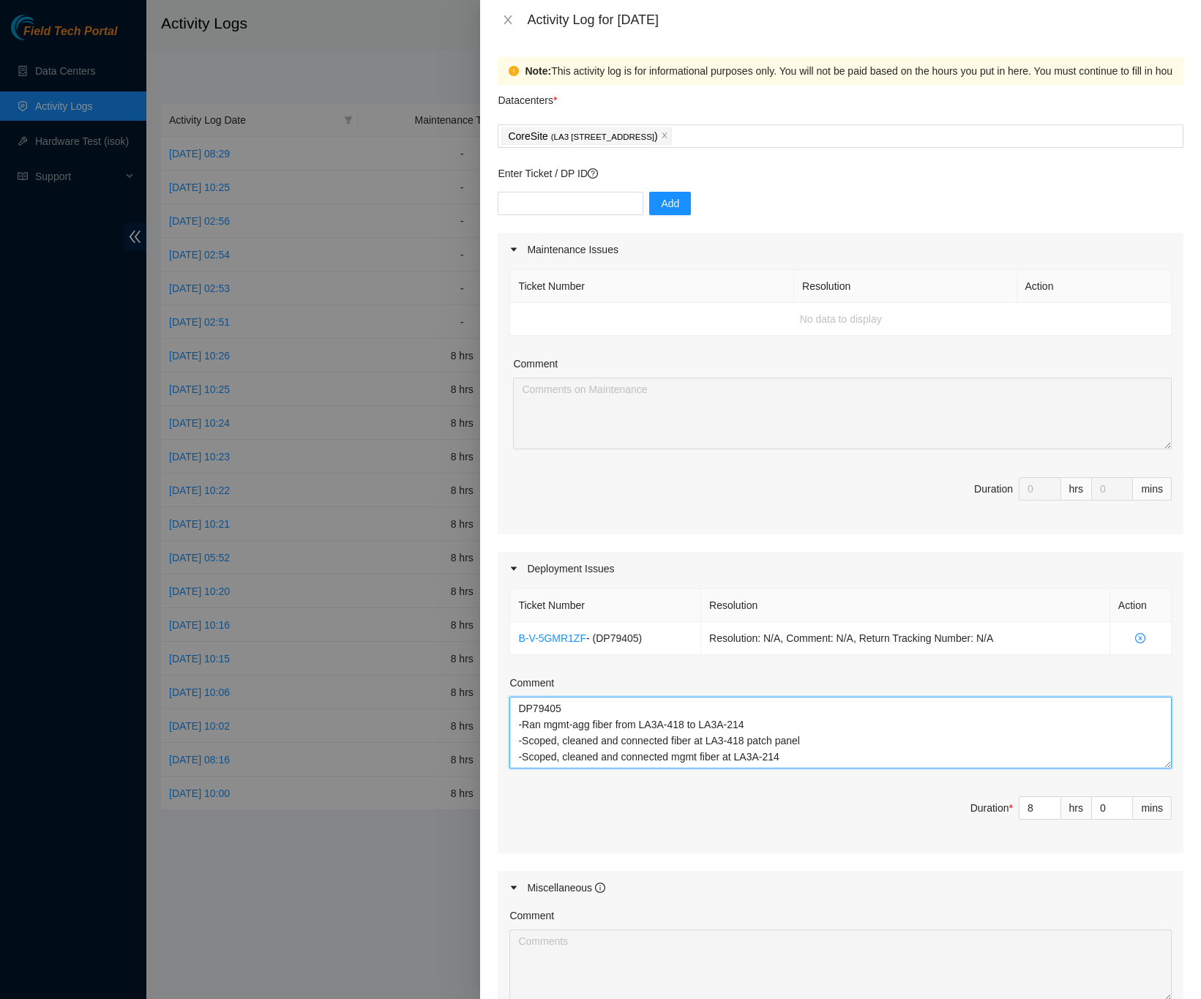
type textarea "DP79405 -Ran mgmt-agg fiber from LA3A-418 to LA3A-214 -Scoped, cleaned and conn…"
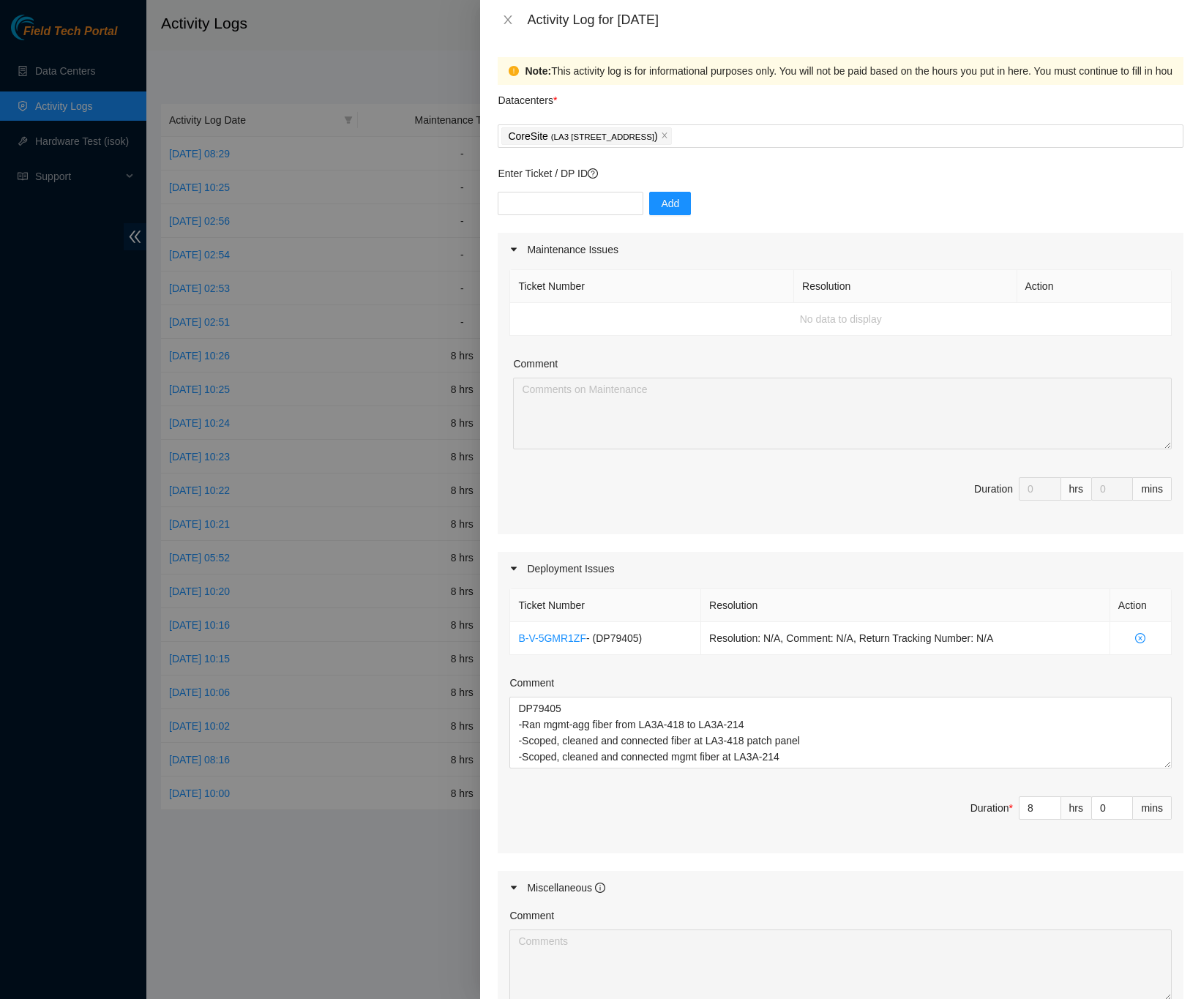
click at [1174, 743] on div "Note: This activity log is for informational purposes only. You will not be pai…" at bounding box center [840, 520] width 721 height 960
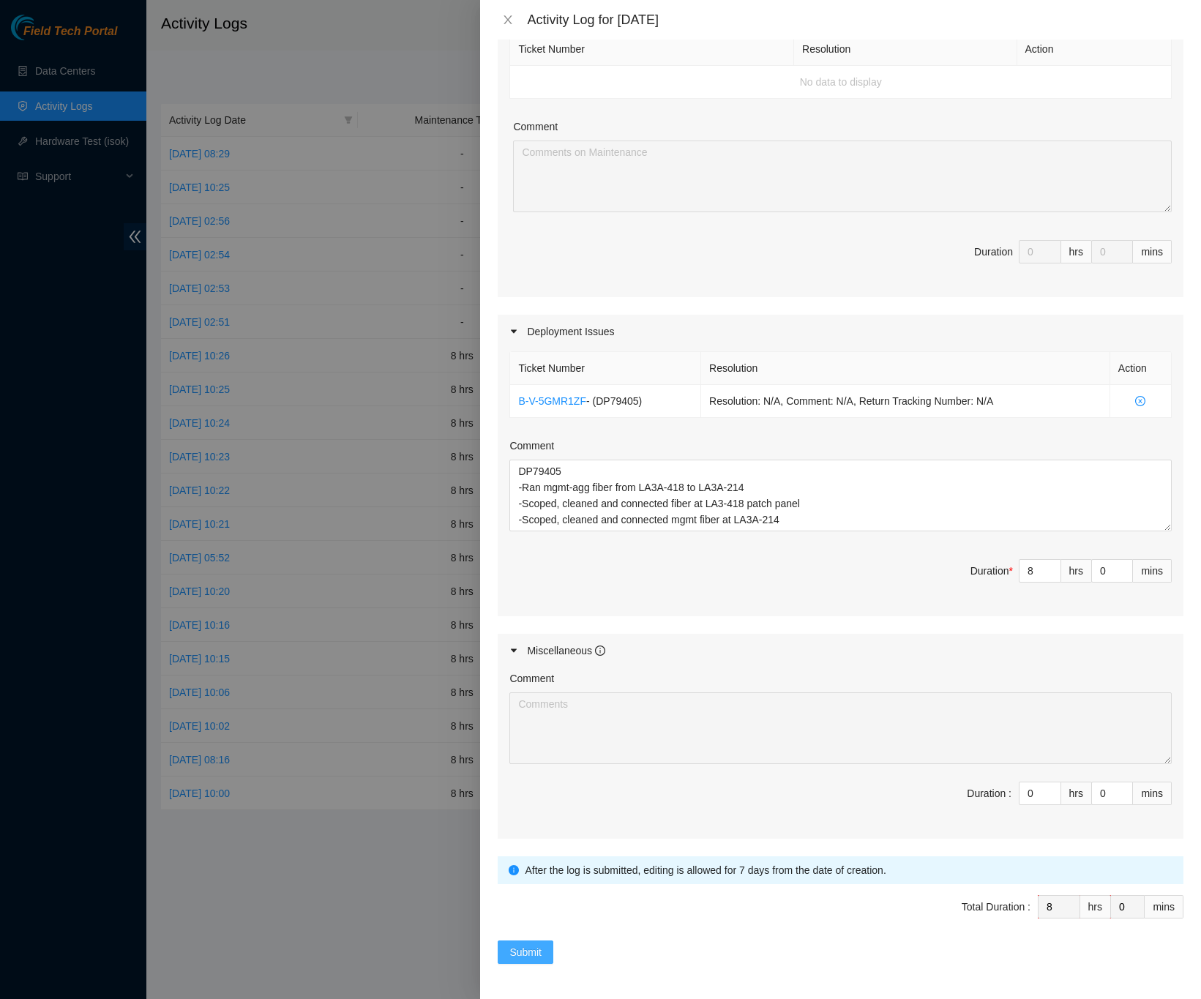
click at [523, 947] on span "Submit" at bounding box center [526, 952] width 32 height 16
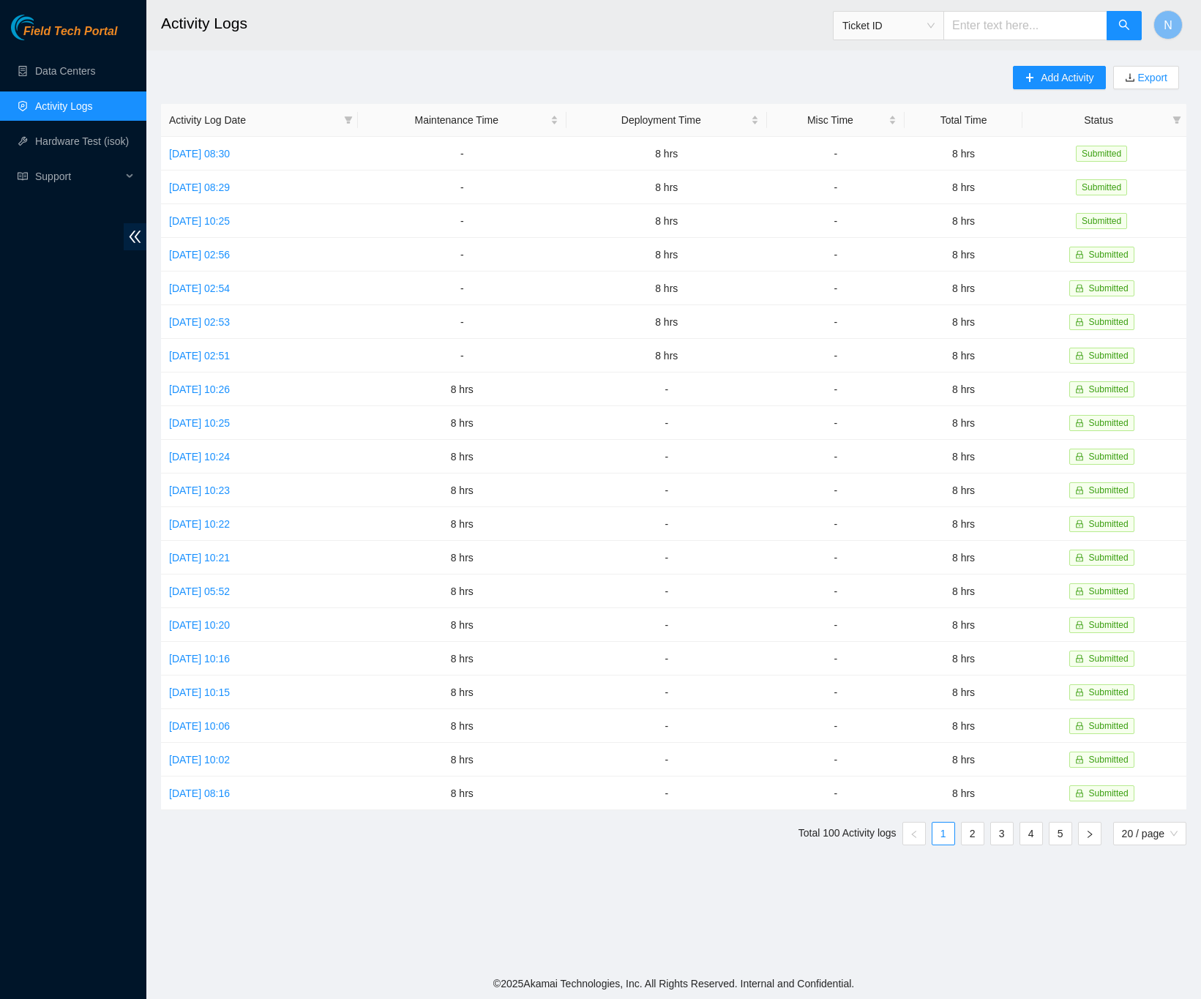
click at [971, 81] on div "Add Activity Export Activity Log Date Maintenance Time Deployment Time Misc Tim…" at bounding box center [674, 461] width 1026 height 791
click at [1013, 80] on button "Add Activity" at bounding box center [1059, 77] width 92 height 23
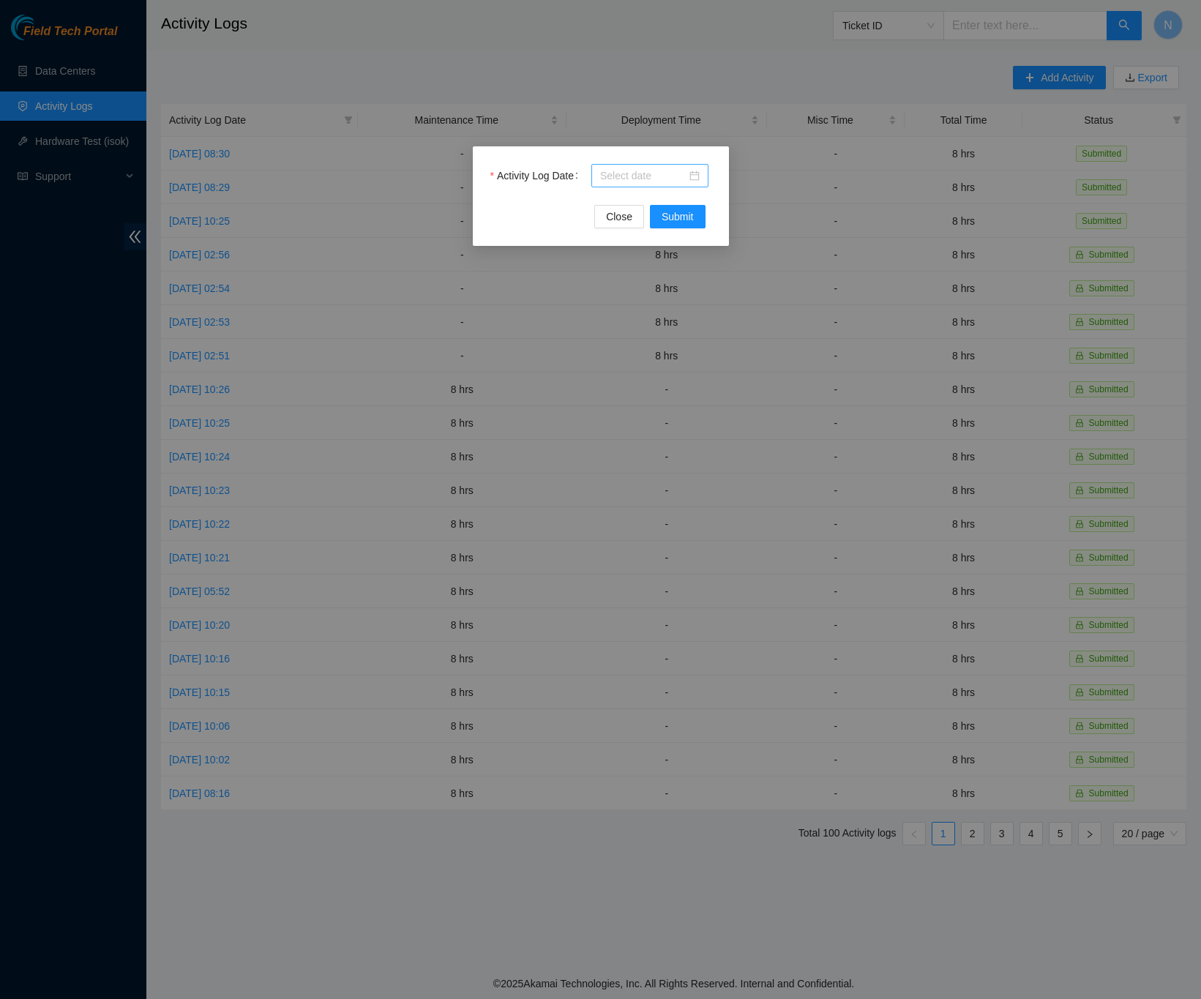
click at [697, 174] on div at bounding box center [650, 176] width 100 height 16
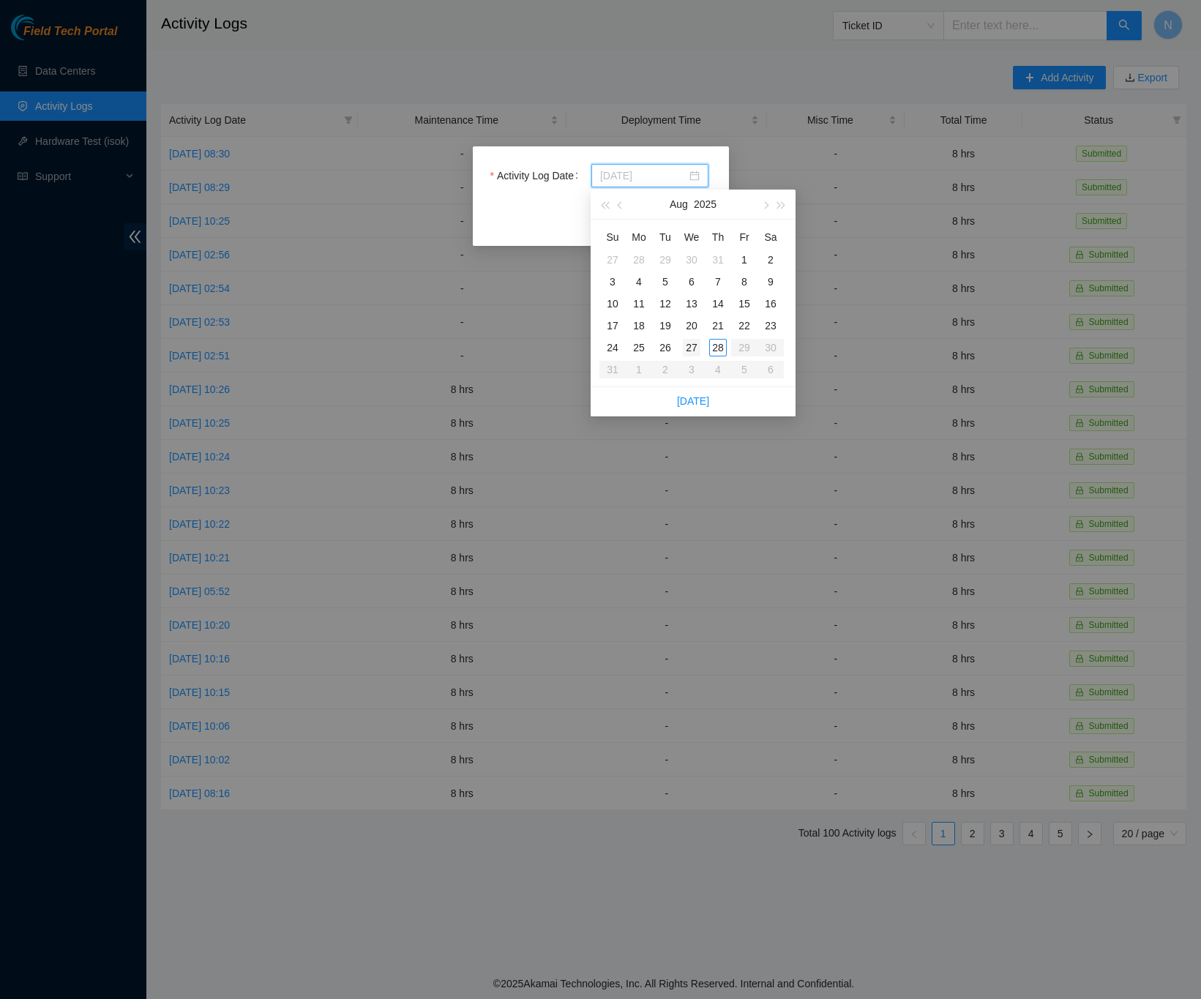
type input "[DATE]"
click at [690, 348] on div "27" at bounding box center [692, 348] width 18 height 18
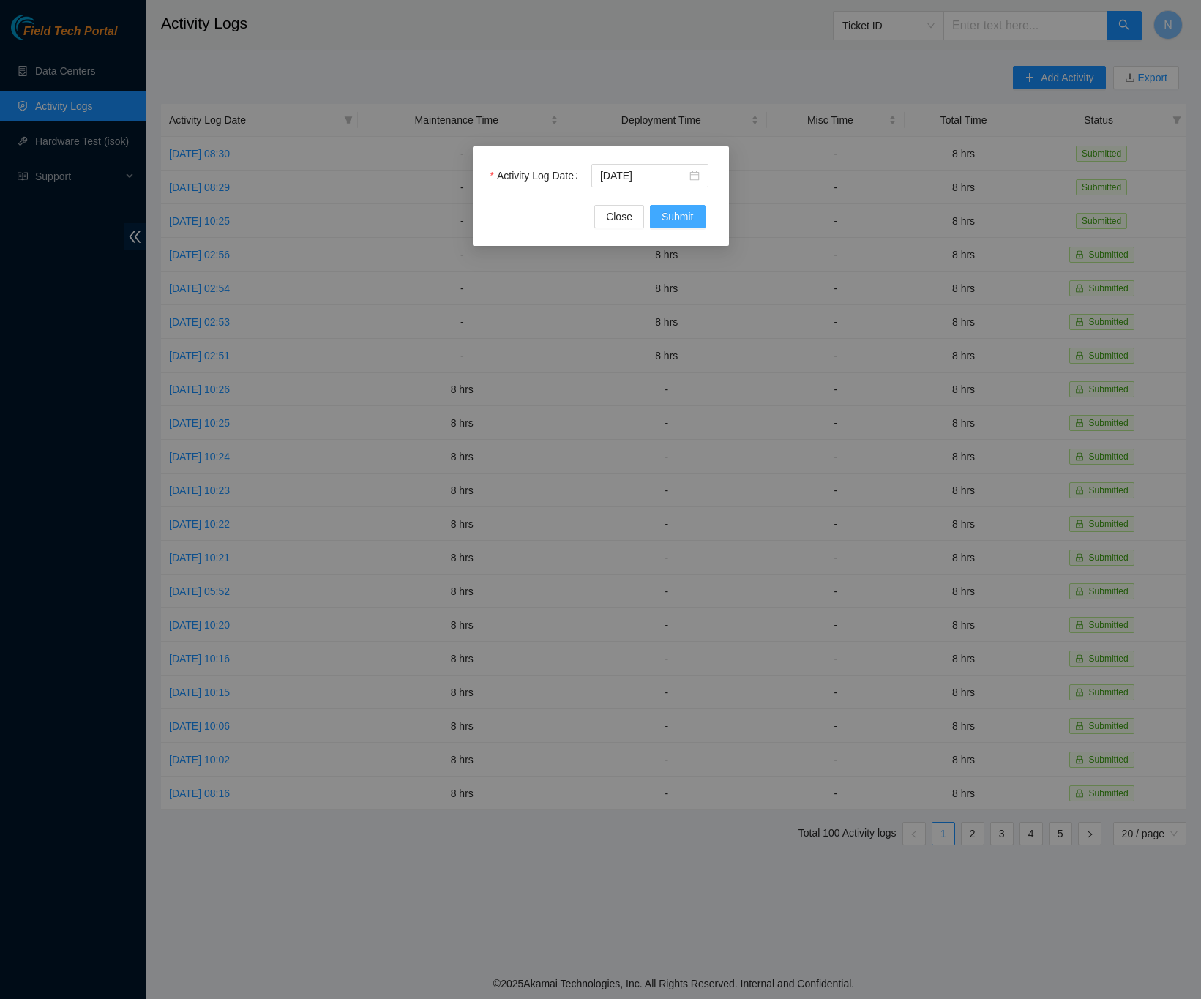
click at [686, 214] on span "Submit" at bounding box center [678, 217] width 32 height 16
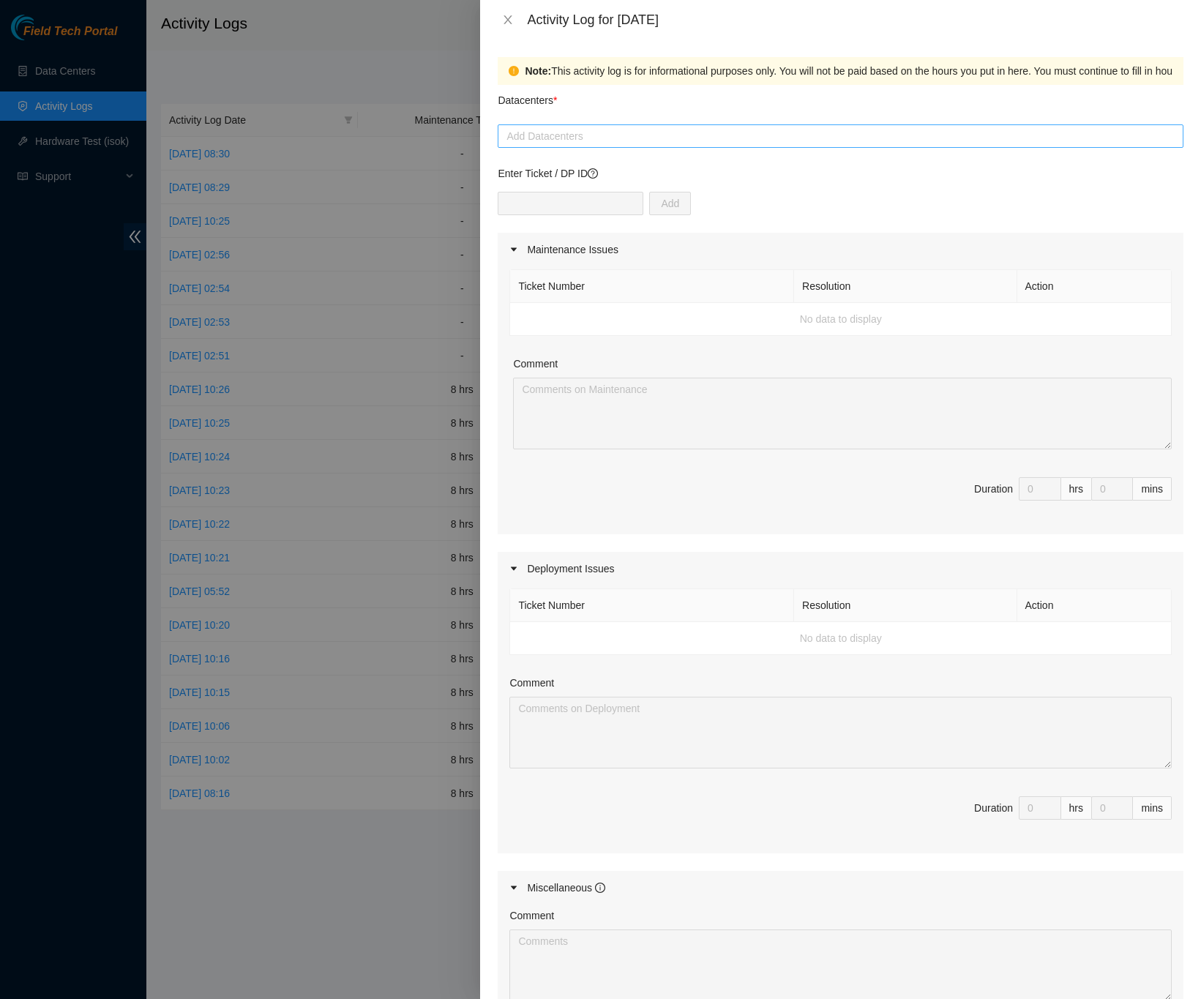
click at [583, 135] on div at bounding box center [840, 136] width 679 height 18
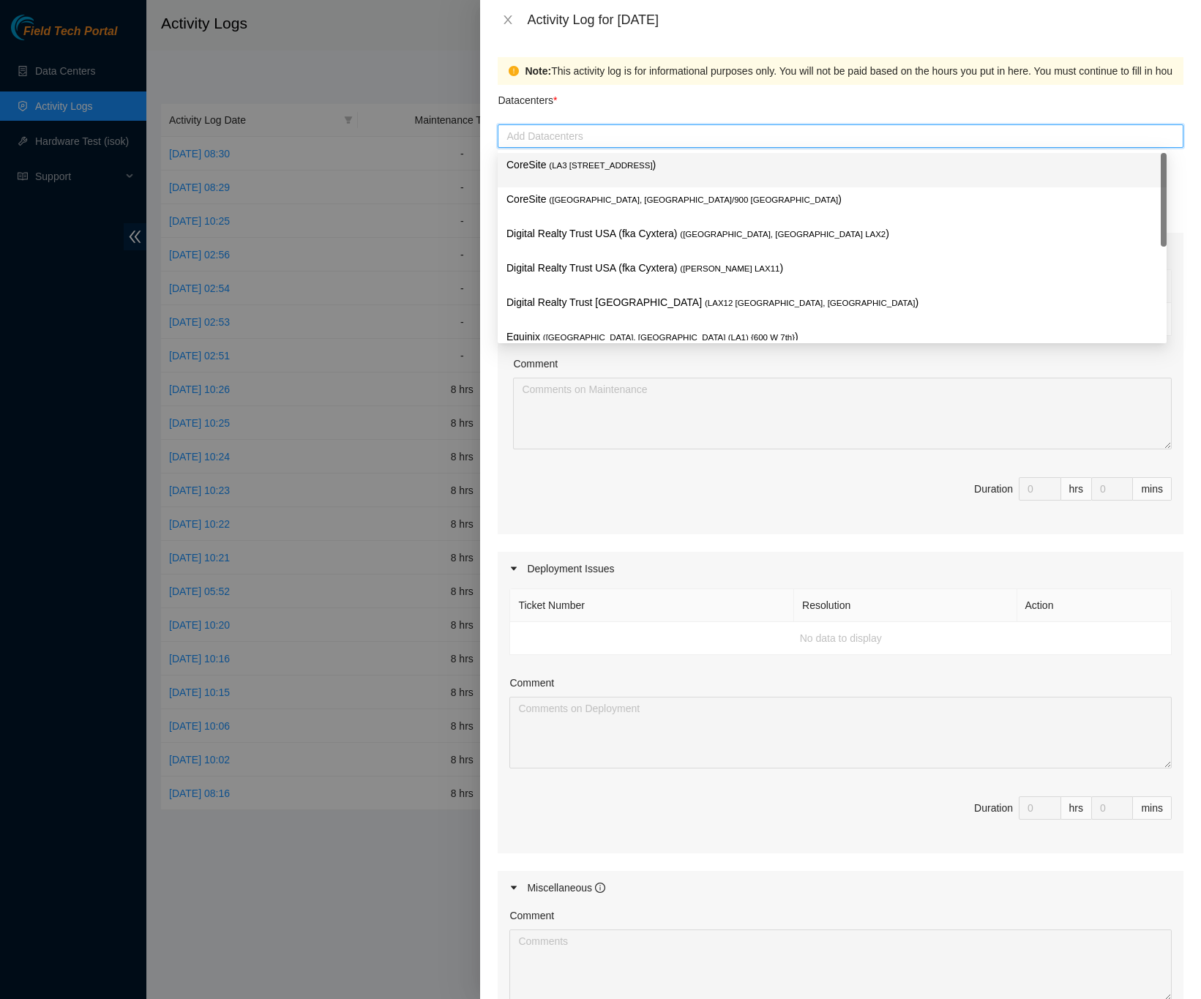
click at [604, 161] on span "( LA3 [STREET_ADDRESS]" at bounding box center [600, 165] width 103 height 9
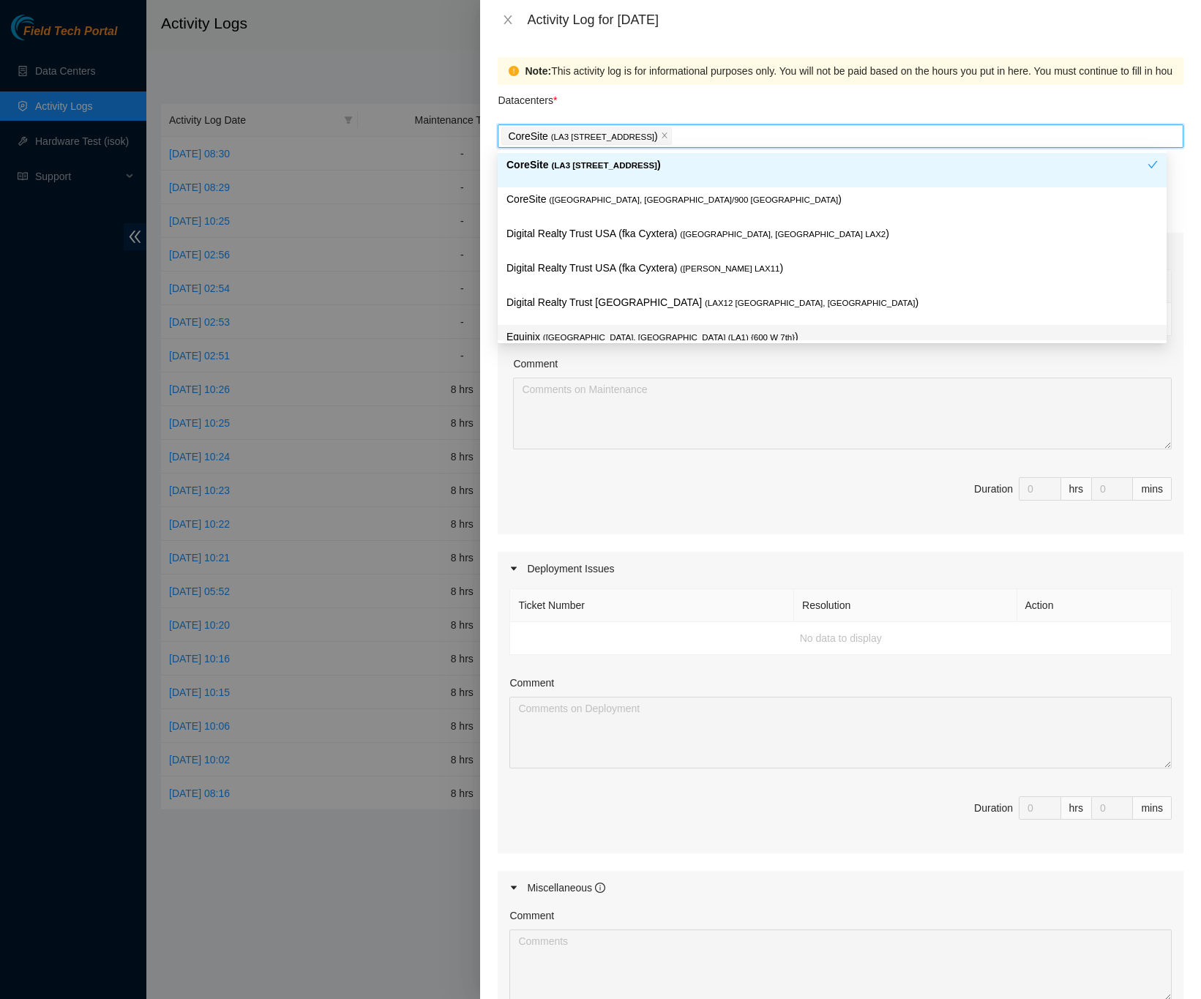
click at [1171, 376] on div "Note: This activity log is for informational purposes only. You will not be pai…" at bounding box center [840, 520] width 721 height 960
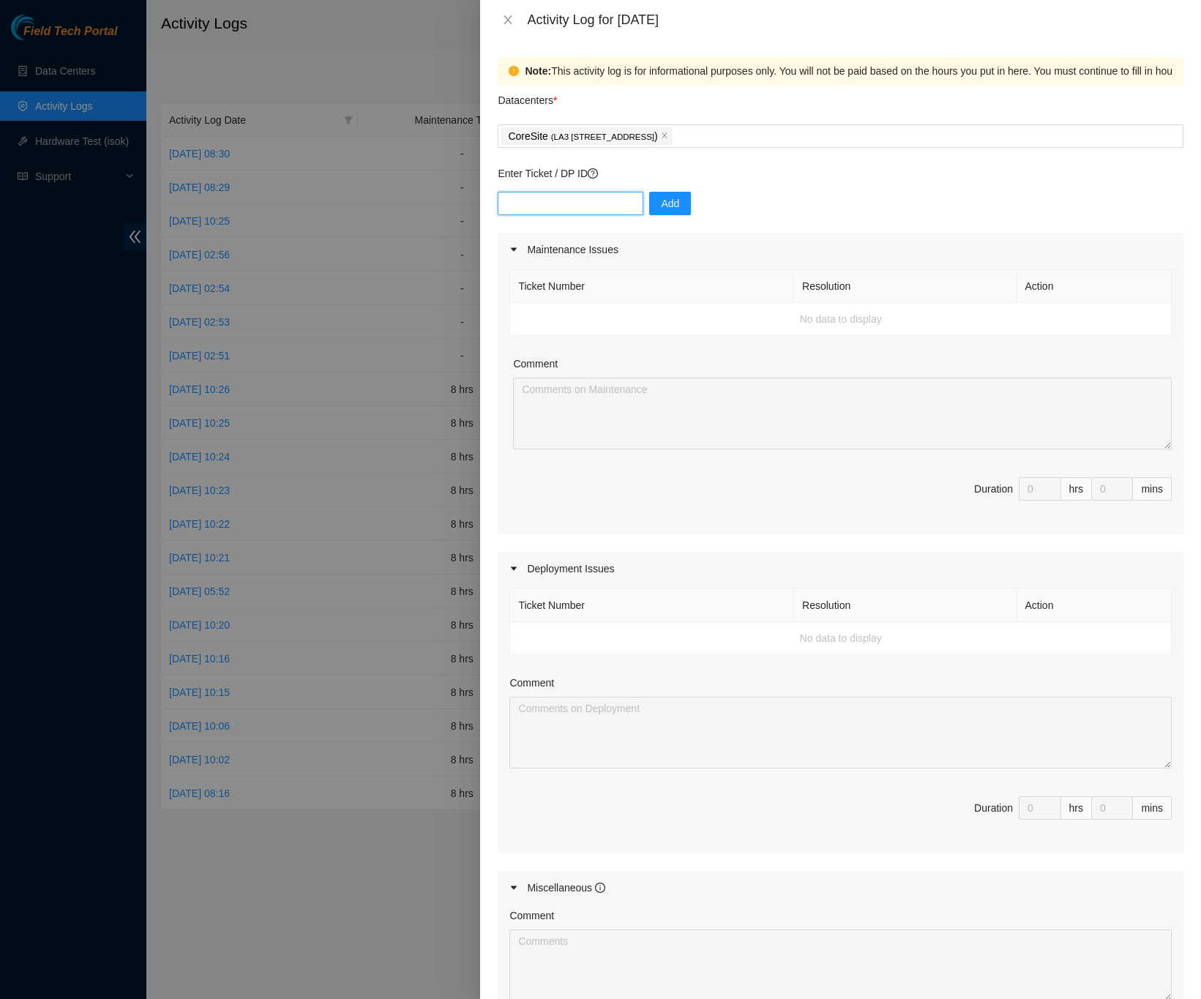
click at [619, 201] on input "text" at bounding box center [571, 203] width 146 height 23
type input "DP79405"
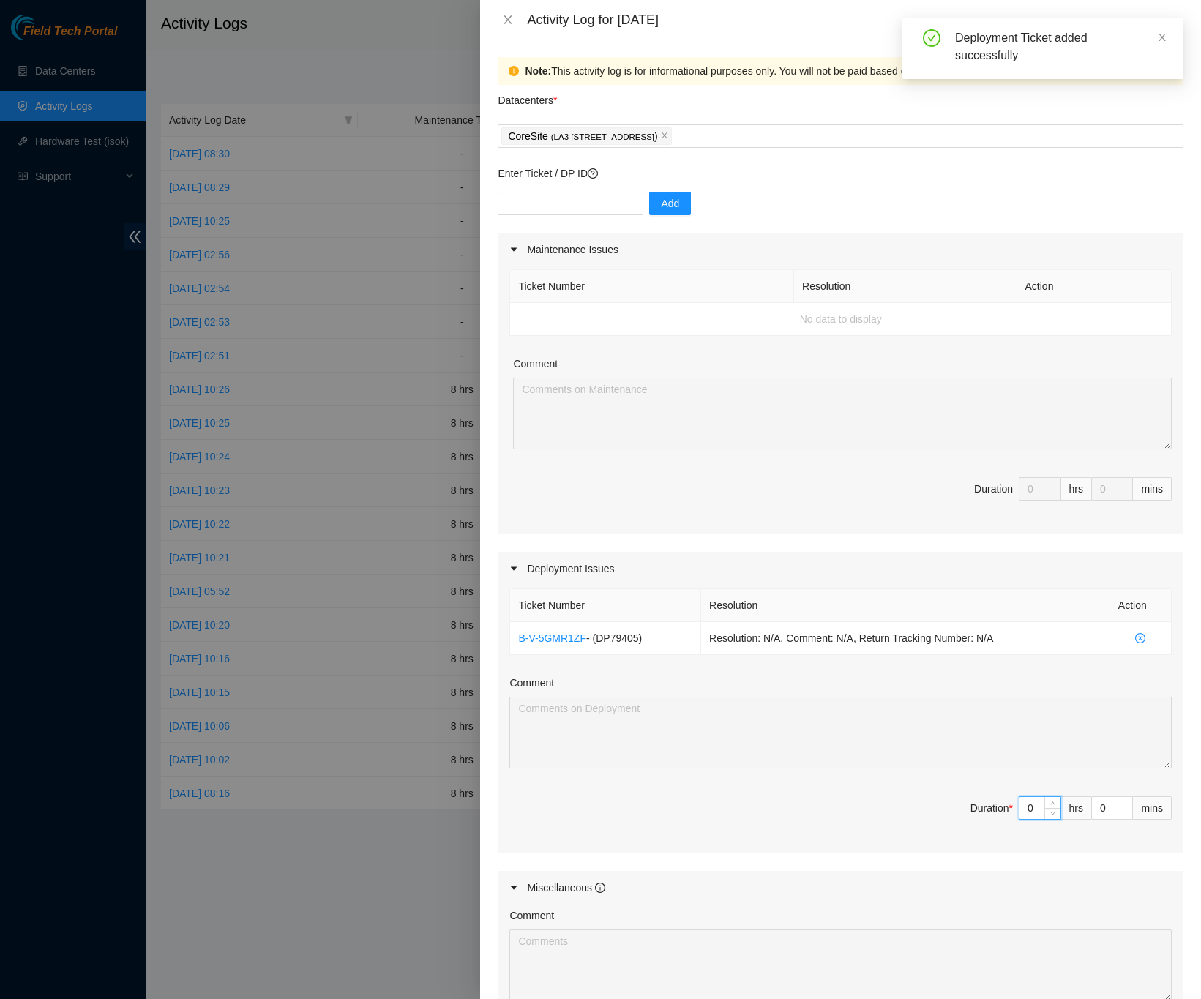
click at [1020, 816] on input "0" at bounding box center [1040, 808] width 41 height 22
type input "8"
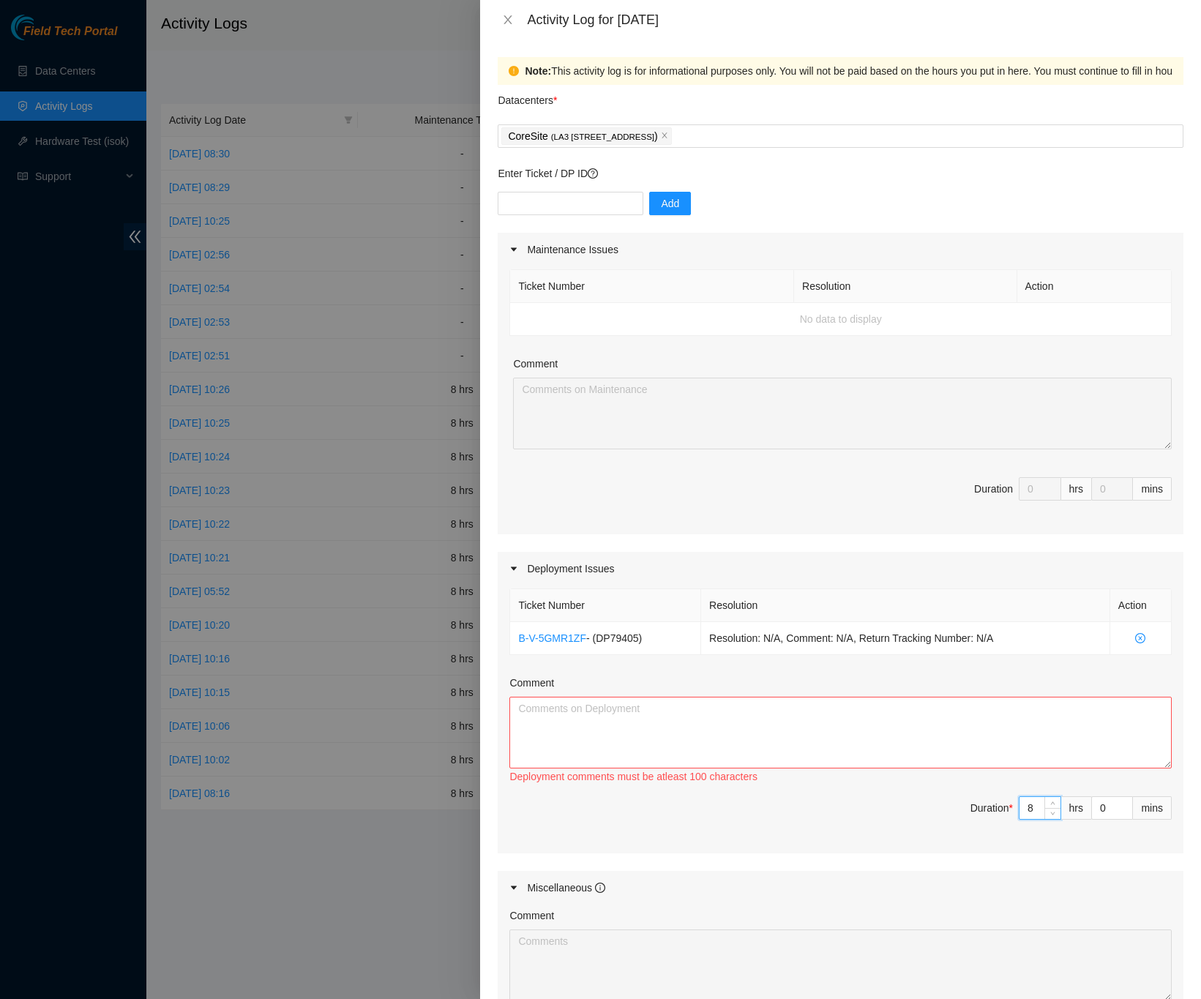
type input "8"
click at [679, 721] on textarea "Comment" at bounding box center [841, 733] width 663 height 72
paste textarea "DP79405 -Configured servers -Input server serial numbers on spreadsheet -Troubl…"
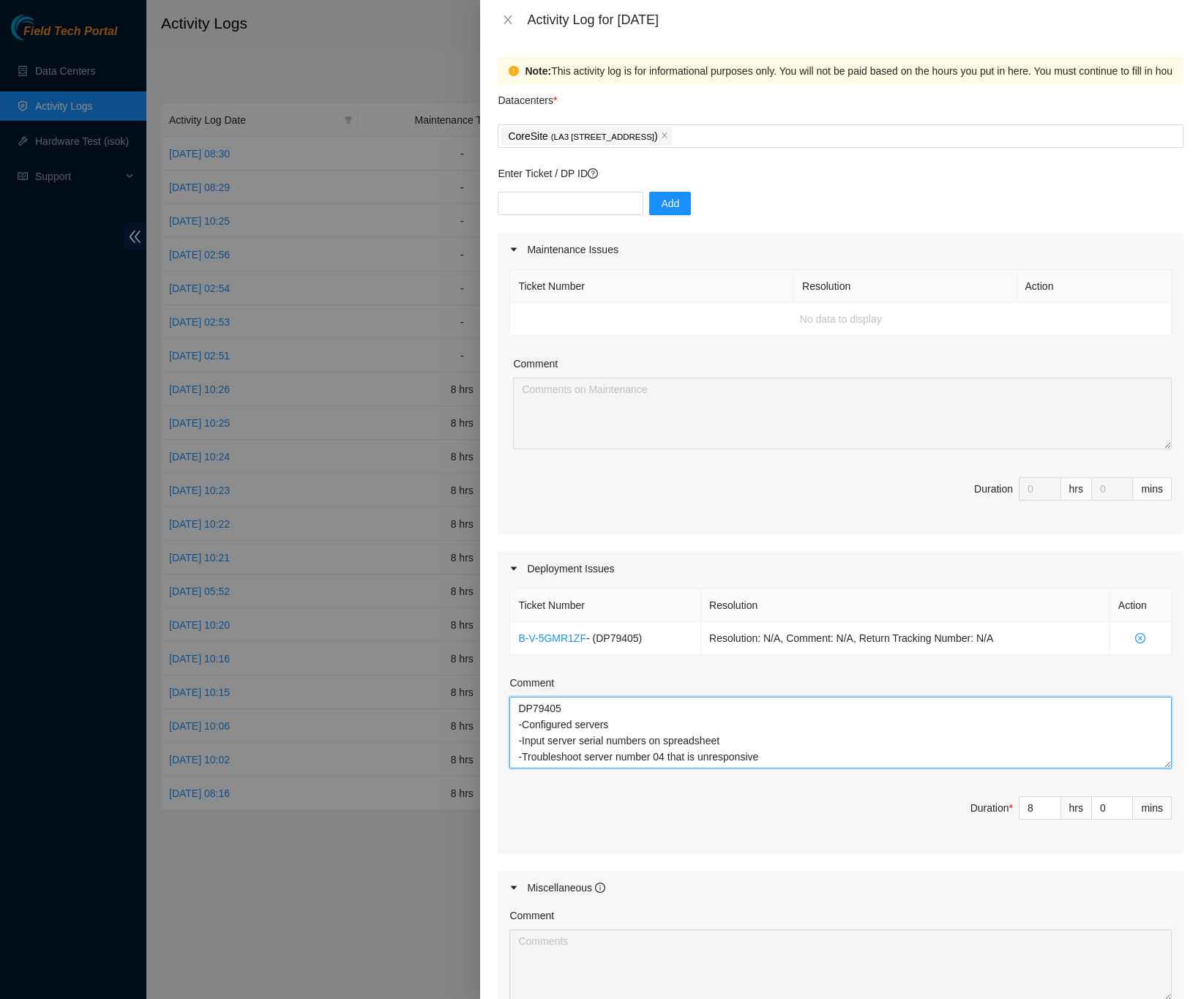
type textarea "DP79405 -Configured servers -Input server serial numbers on spreadsheet -Troubl…"
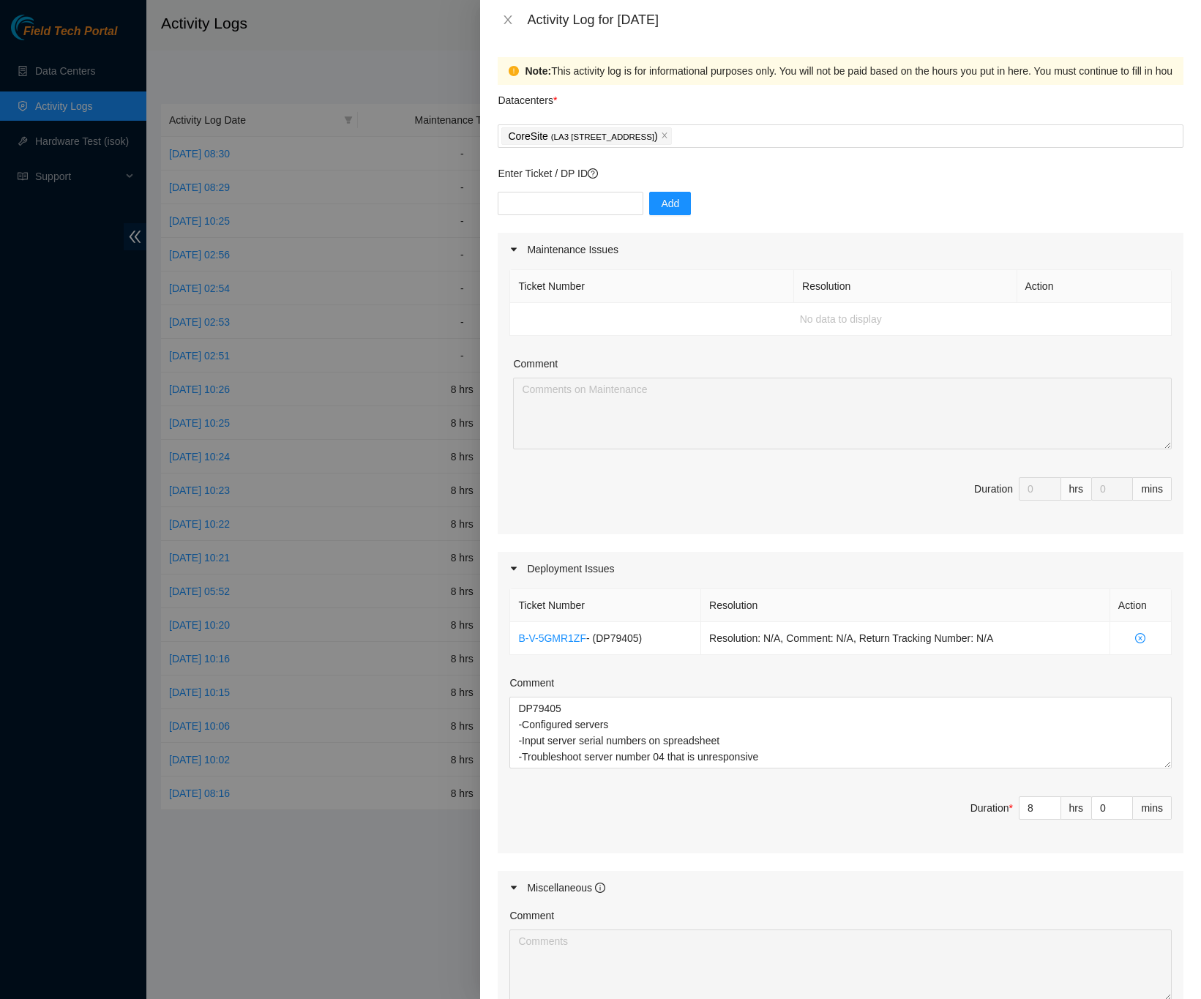
click at [1171, 738] on div "Note: This activity log is for informational purposes only. You will not be pai…" at bounding box center [840, 520] width 721 height 960
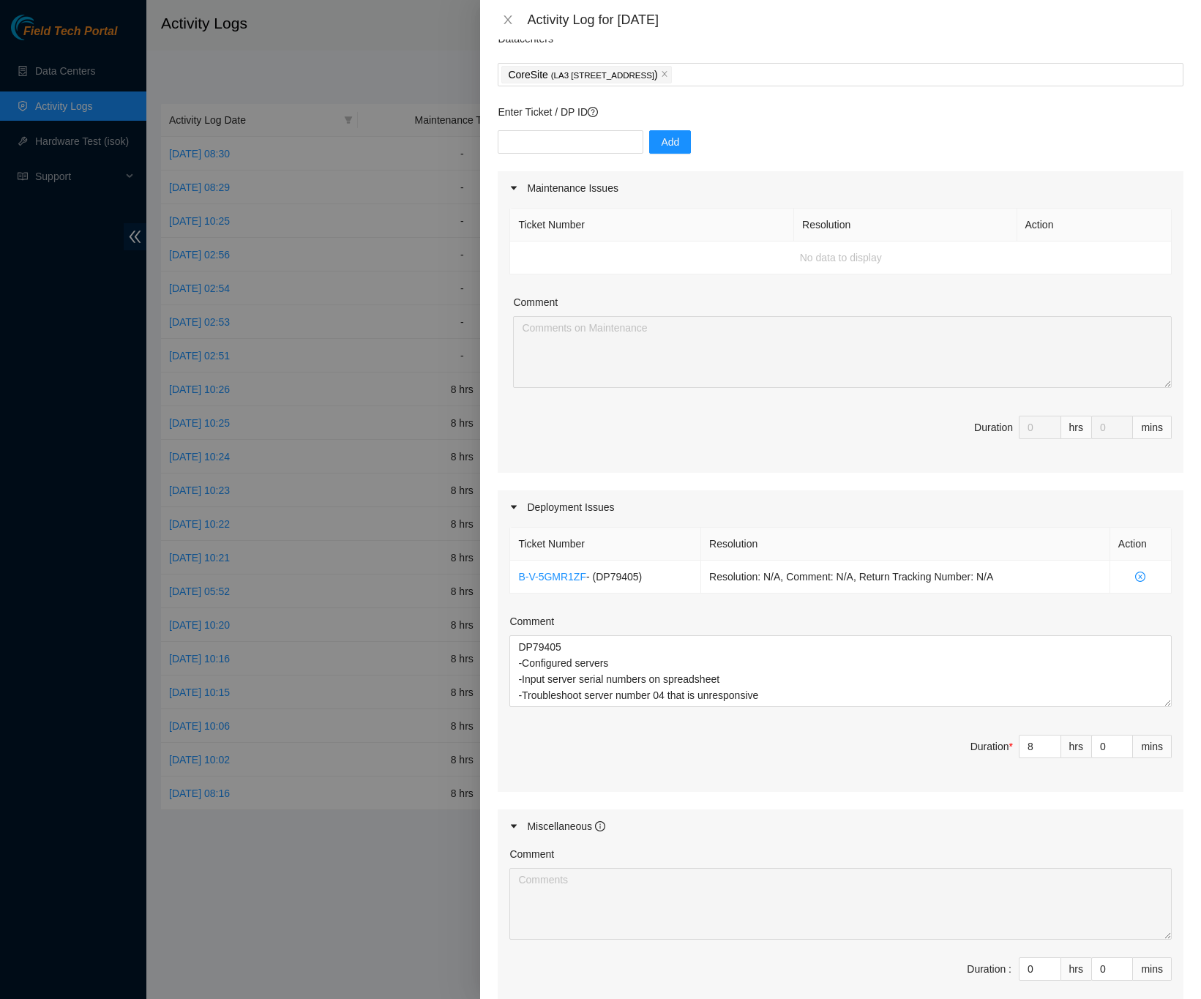
scroll to position [110, 0]
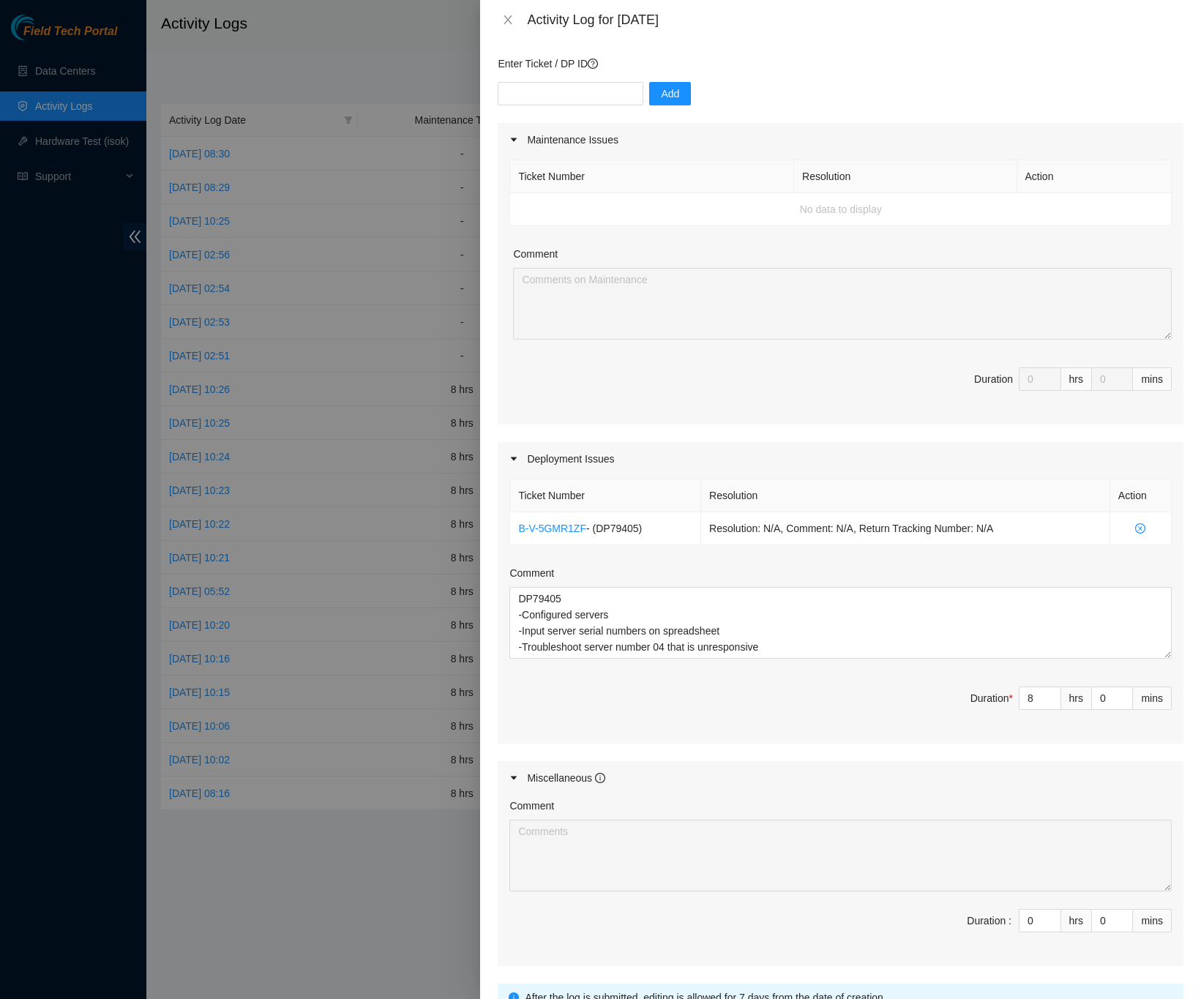
click at [1174, 718] on div "Note: This activity log is for informational purposes only. You will not be pai…" at bounding box center [840, 520] width 721 height 960
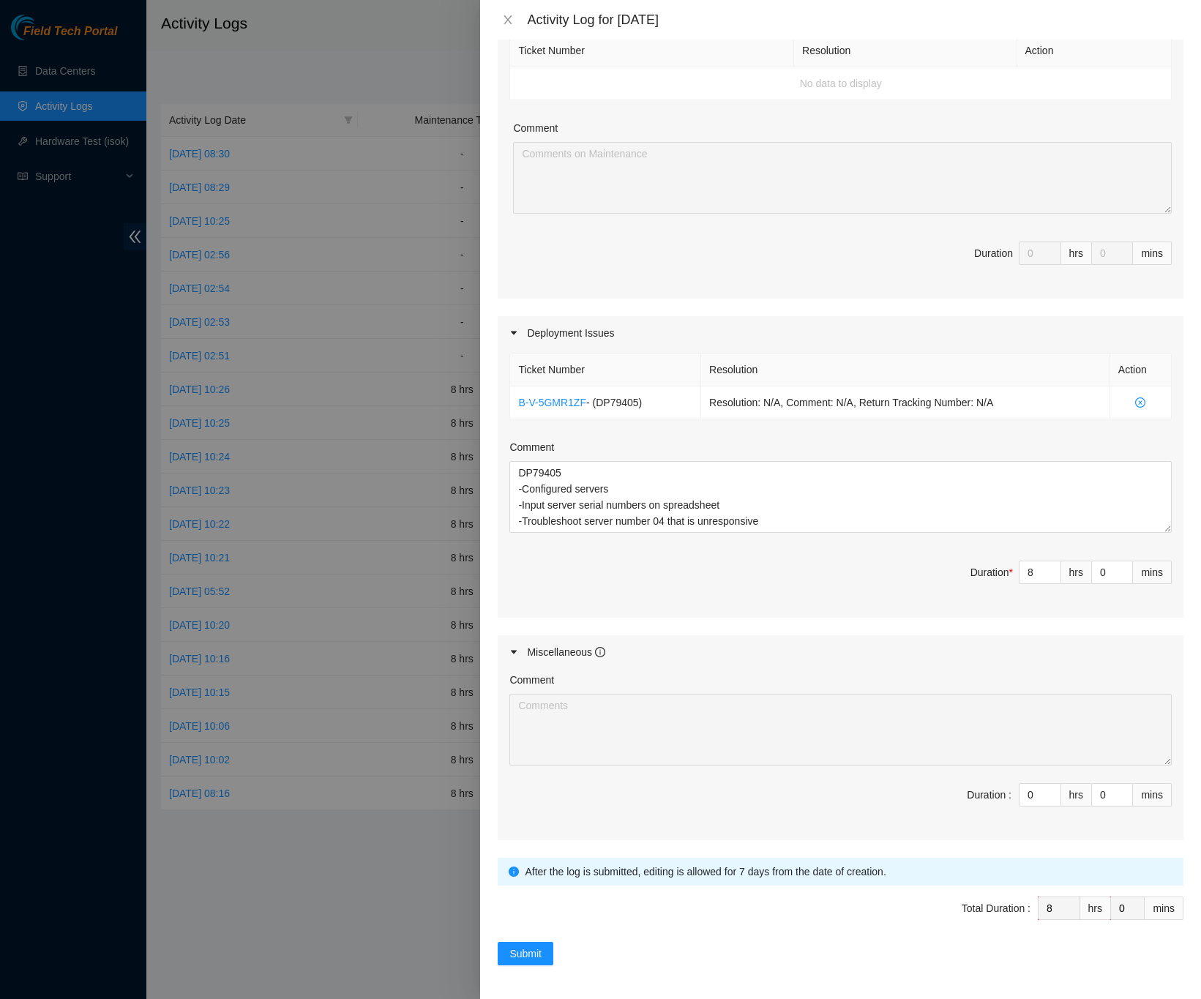
scroll to position [244, 0]
click at [548, 949] on button "Submit" at bounding box center [526, 952] width 56 height 23
